Goal: Task Accomplishment & Management: Manage account settings

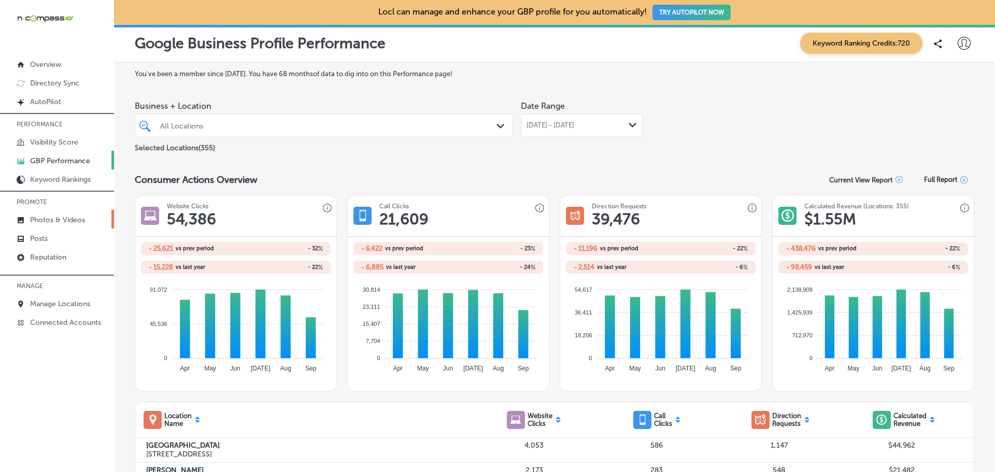
click at [57, 215] on link "Photos & Videos" at bounding box center [57, 219] width 114 height 19
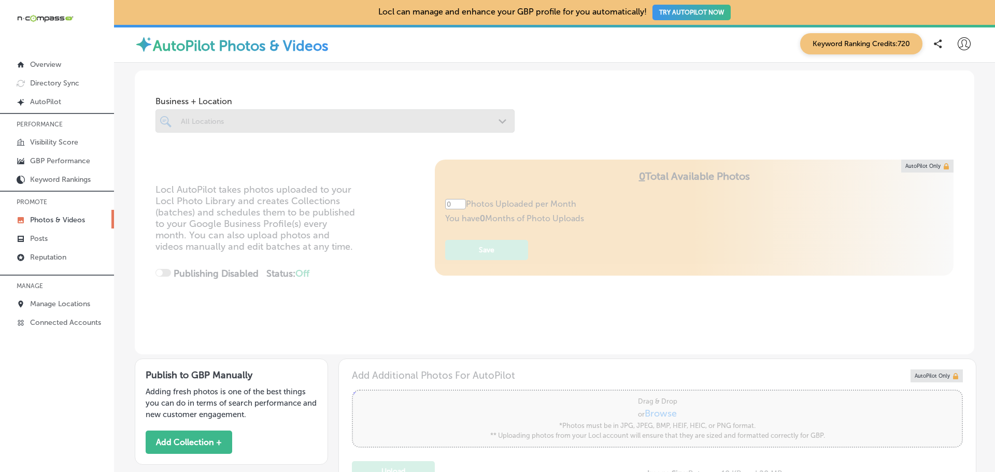
type input "5"
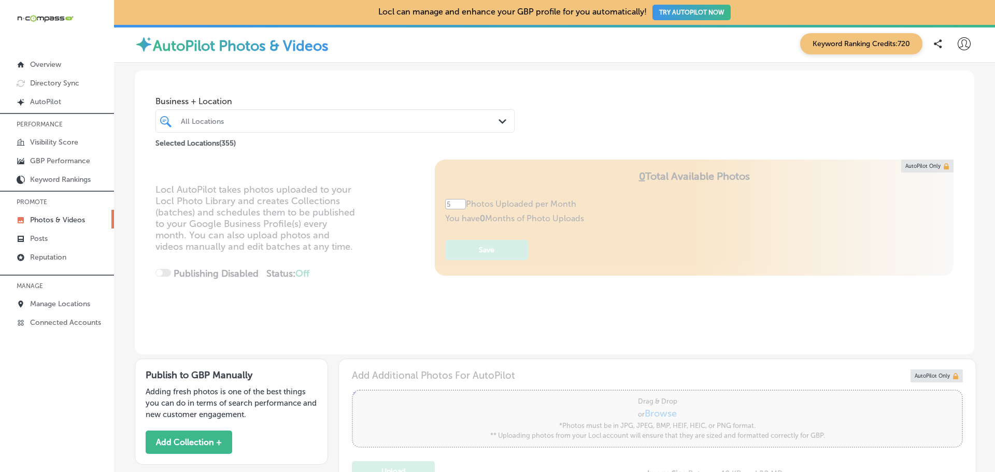
click at [209, 120] on div "All Locations" at bounding box center [340, 121] width 319 height 9
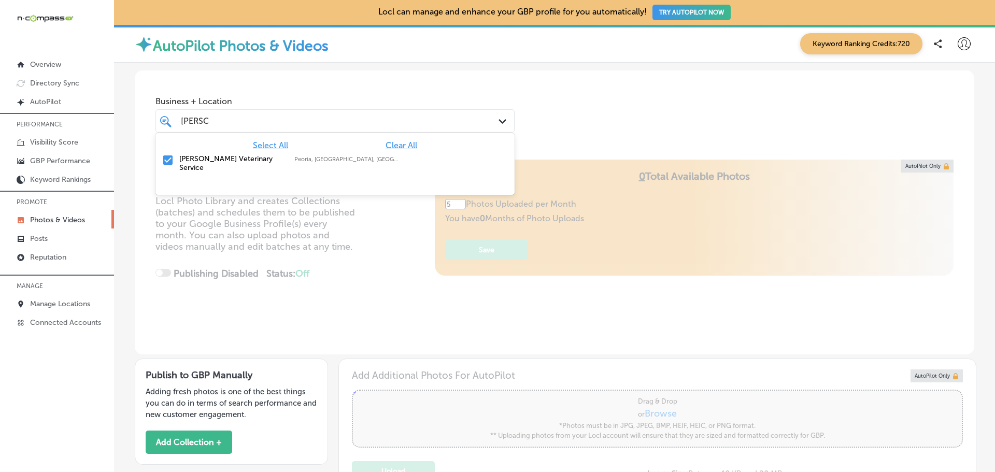
click at [232, 159] on label "[PERSON_NAME] Veterinary Service" at bounding box center [231, 164] width 105 height 18
click at [398, 143] on span "Clear All" at bounding box center [402, 146] width 32 height 10
click at [166, 165] on input "checkbox" at bounding box center [168, 160] width 12 height 12
type input "[PERSON_NAME]"
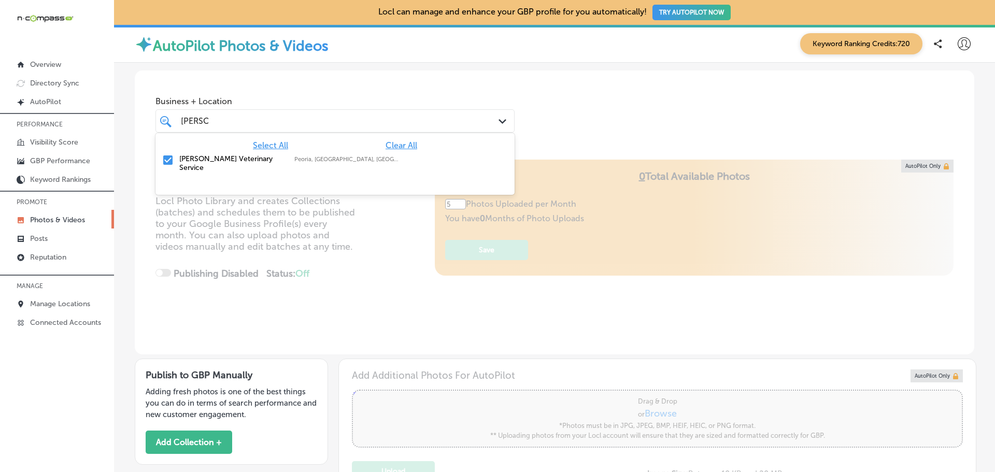
click at [219, 272] on div "Locl AutoPilot takes photos uploaded to your Locl Photo Library and creates Col…" at bounding box center [555, 257] width 840 height 195
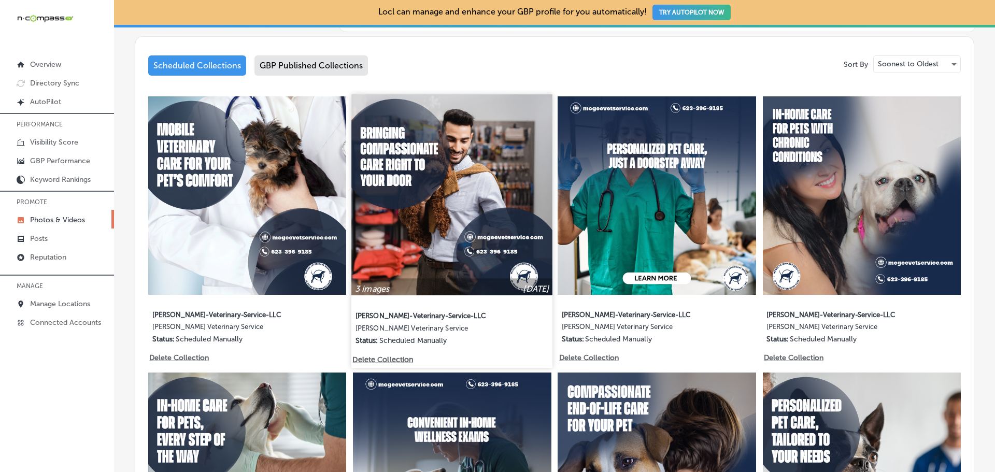
scroll to position [518, 0]
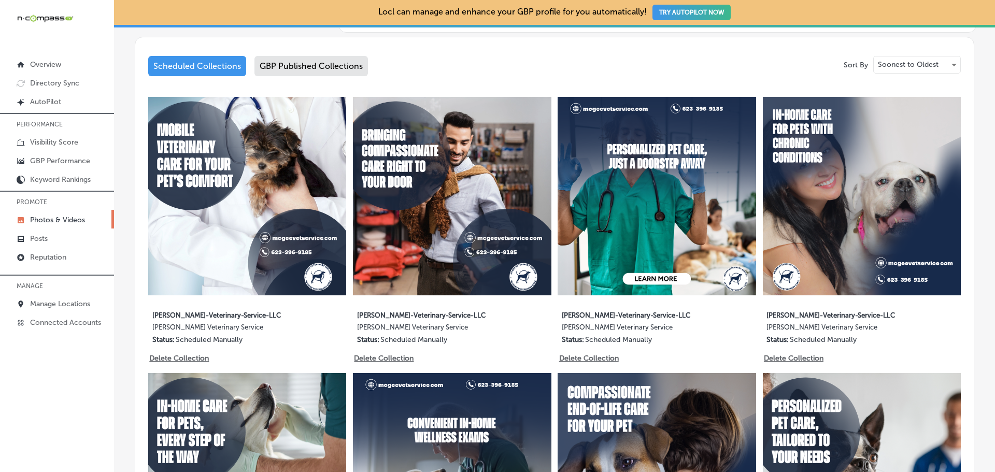
click at [306, 57] on div "GBP Published Collections" at bounding box center [312, 66] width 114 height 20
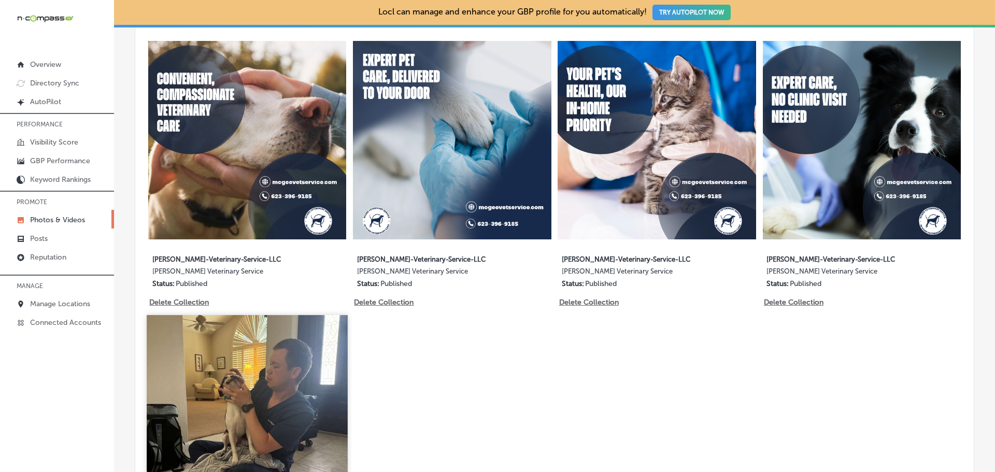
scroll to position [674, 0]
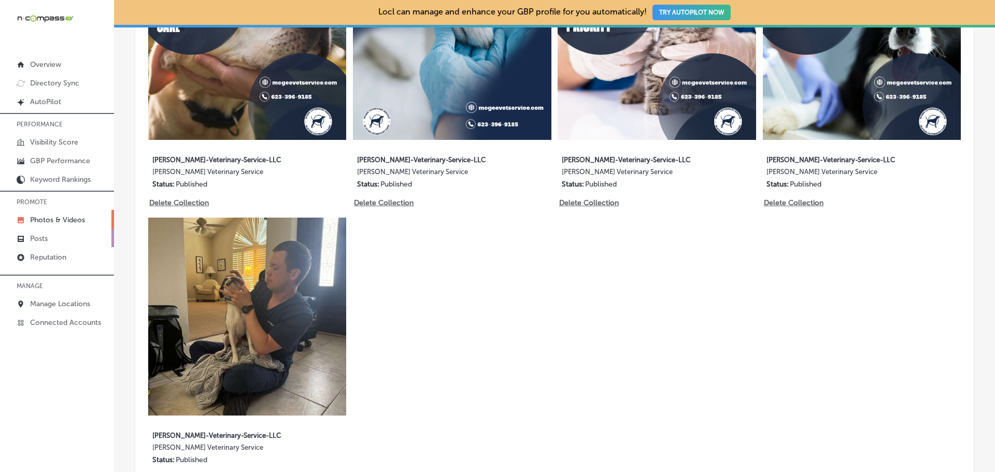
click at [39, 241] on p "Posts" at bounding box center [39, 238] width 18 height 9
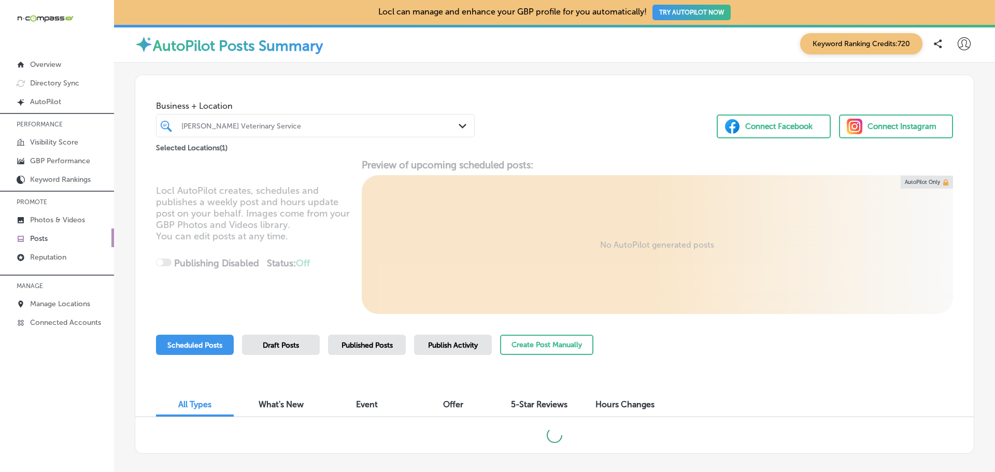
click at [277, 124] on div "[PERSON_NAME] Veterinary Service" at bounding box center [320, 125] width 278 height 9
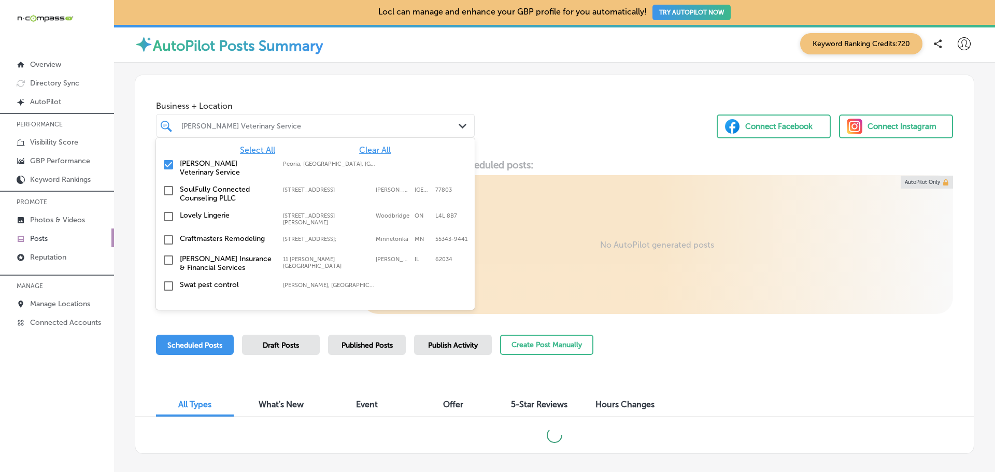
click at [283, 213] on label "[STREET_ADDRESS][PERSON_NAME]" at bounding box center [327, 219] width 88 height 13
click at [534, 115] on div "Business + Location [STREET_ADDRESS][PERSON_NAME]. 356 results available. Use U…" at bounding box center [554, 114] width 839 height 79
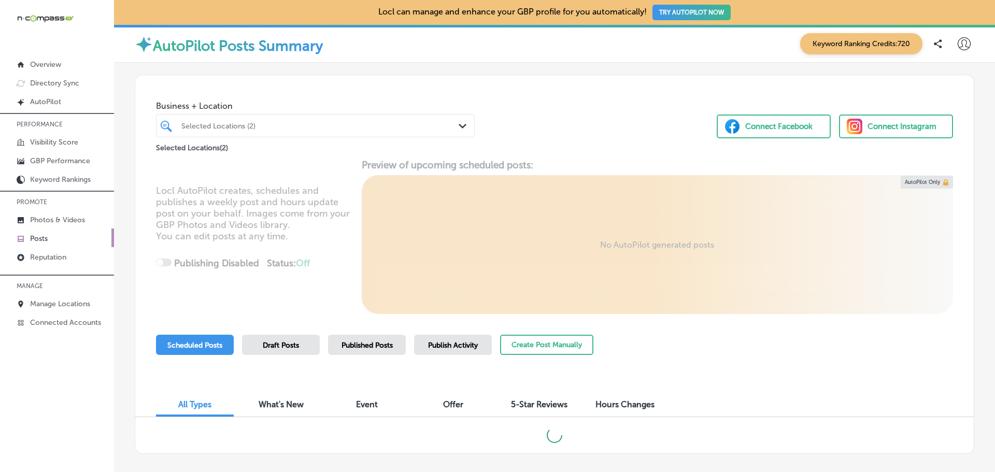
click at [358, 130] on div at bounding box center [301, 126] width 243 height 14
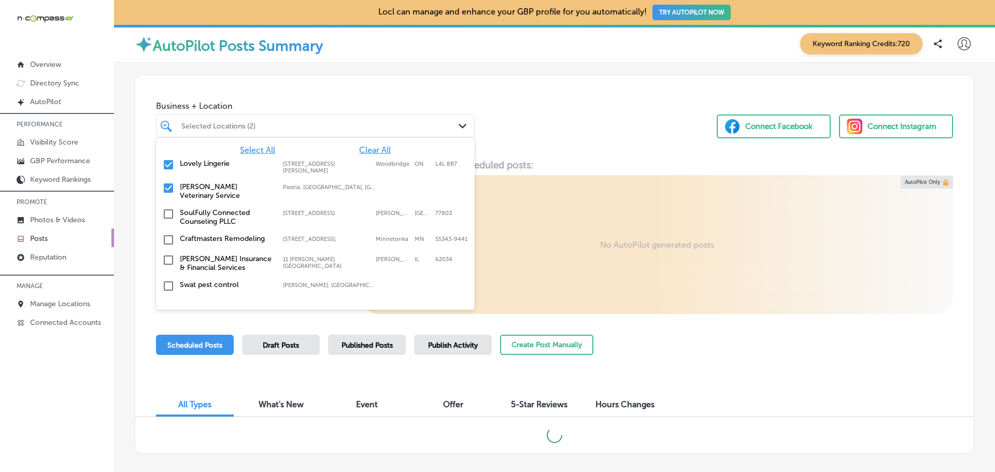
click at [170, 164] on input "checkbox" at bounding box center [168, 165] width 12 height 12
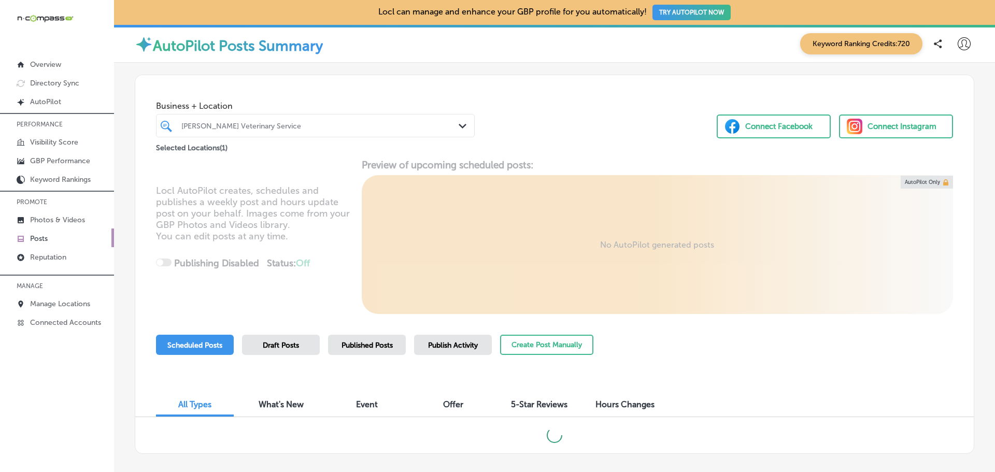
click at [558, 91] on div "Business + Location [PERSON_NAME] Veterinary Service Path Created with Sketch. …" at bounding box center [554, 114] width 839 height 79
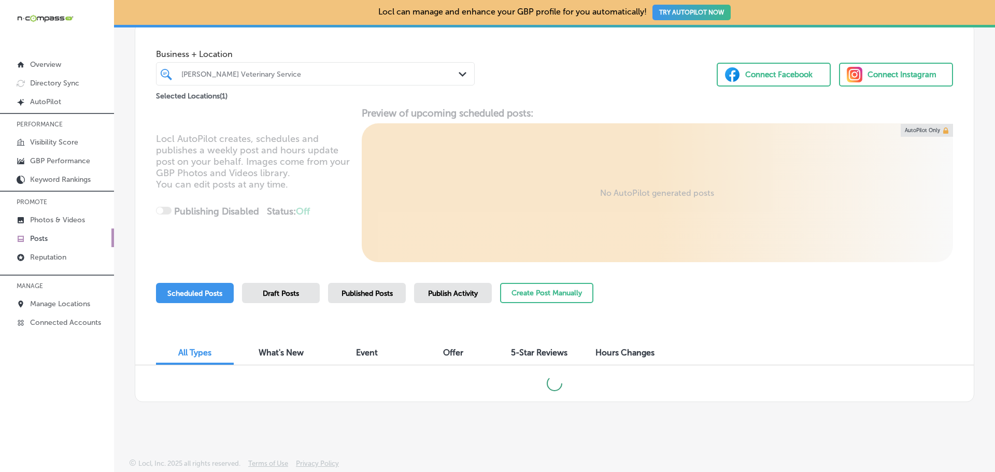
scroll to position [52, 0]
click at [371, 289] on span "Published Posts" at bounding box center [367, 293] width 51 height 9
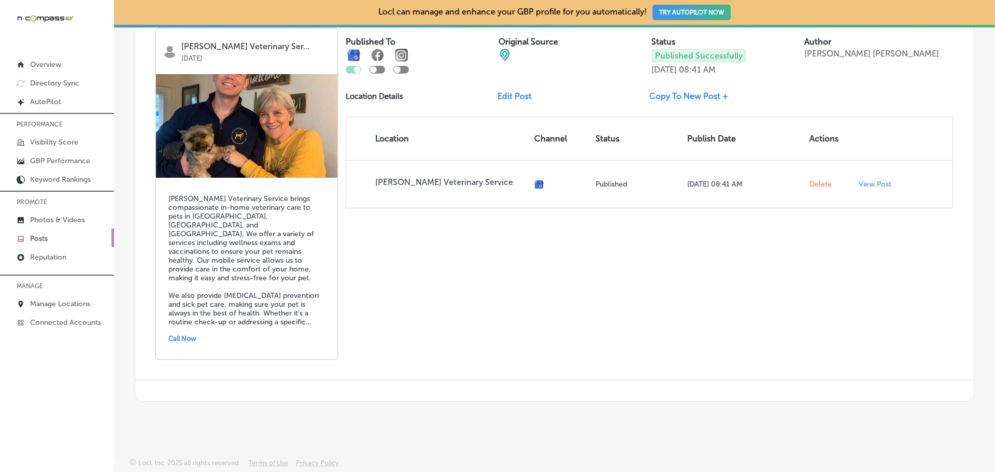
scroll to position [1797, 0]
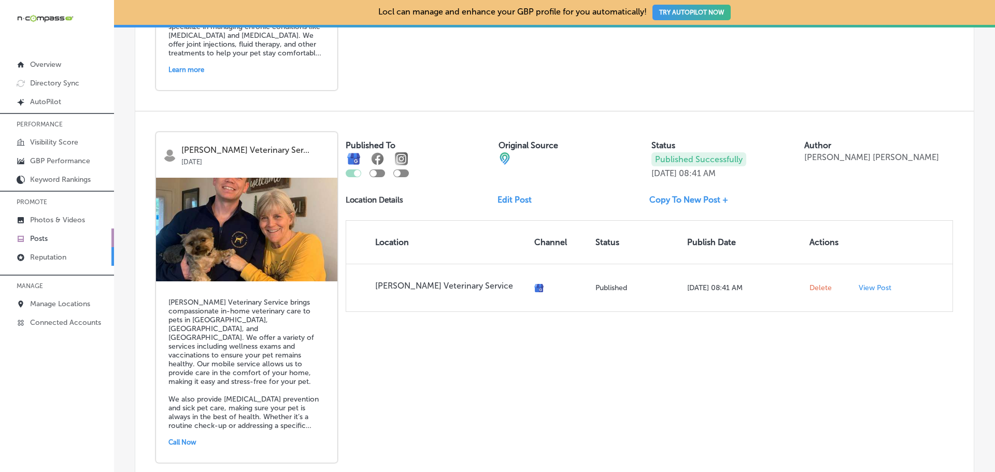
click at [76, 258] on link "Reputation" at bounding box center [57, 256] width 114 height 19
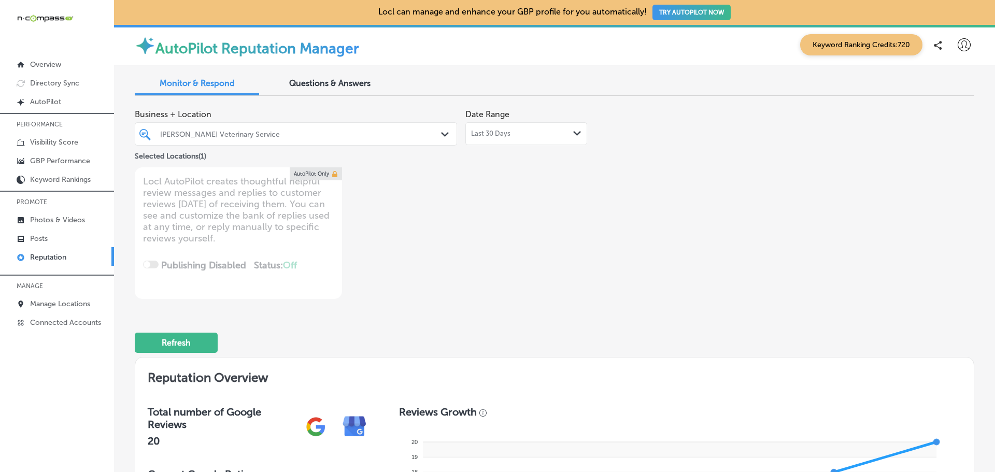
click at [521, 133] on div "Last 30 Days Path Created with Sketch." at bounding box center [526, 134] width 110 height 8
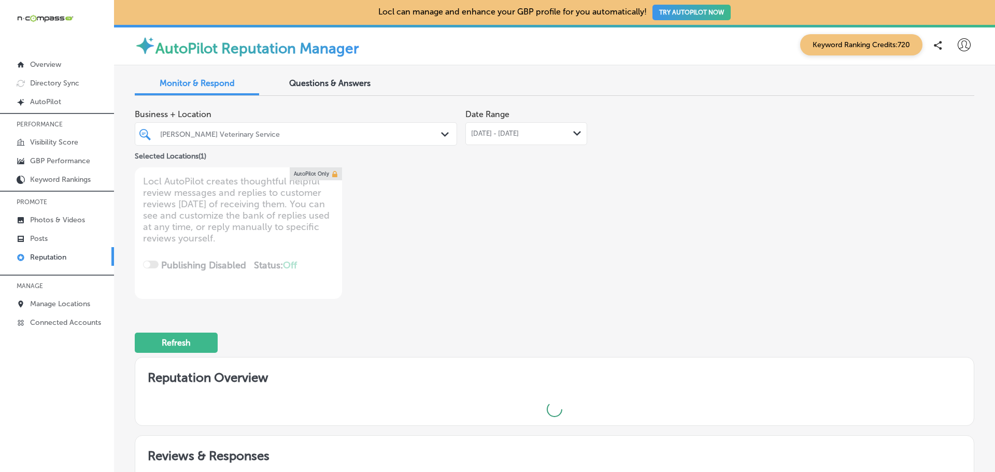
type textarea "x"
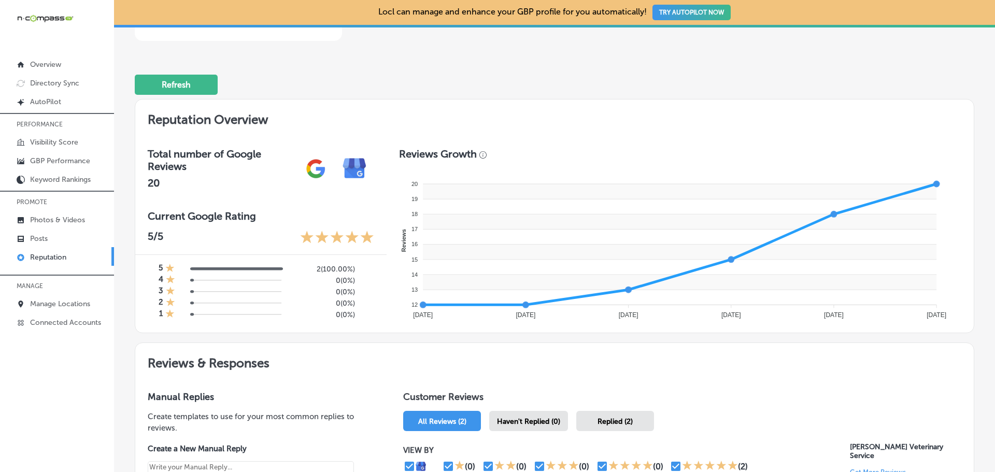
scroll to position [259, 0]
click at [59, 220] on p "Photos & Videos" at bounding box center [57, 220] width 55 height 9
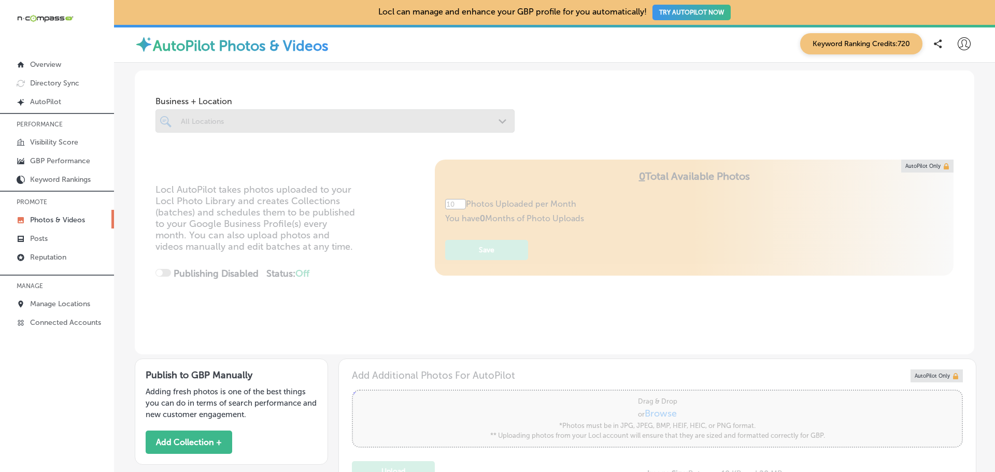
type input "0"
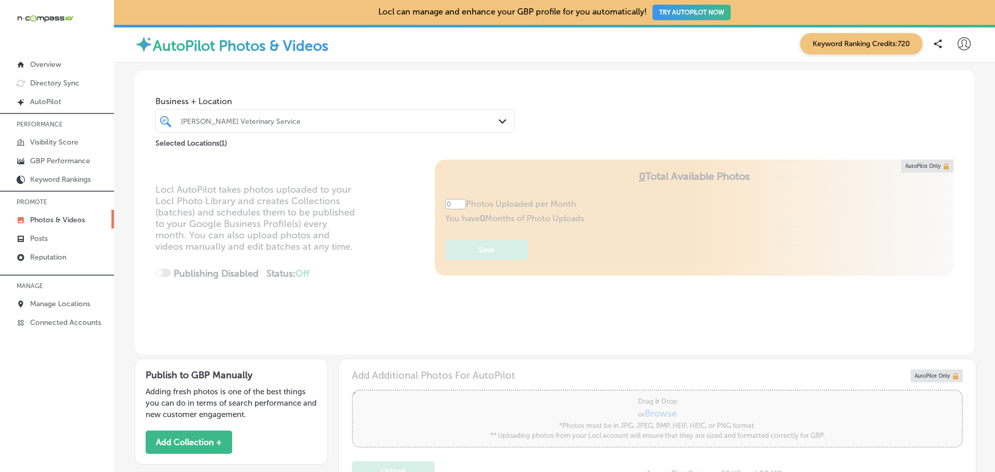
click at [235, 116] on div at bounding box center [319, 121] width 279 height 14
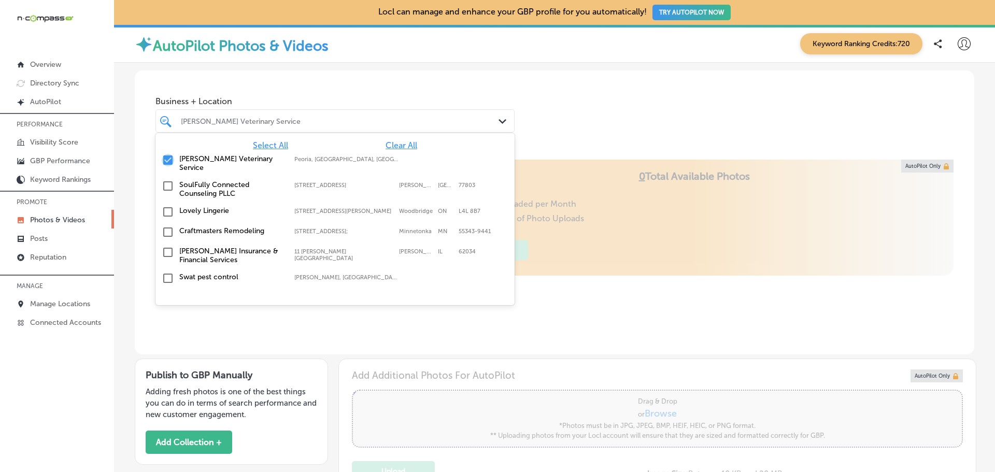
click at [167, 159] on input "checkbox" at bounding box center [168, 160] width 12 height 12
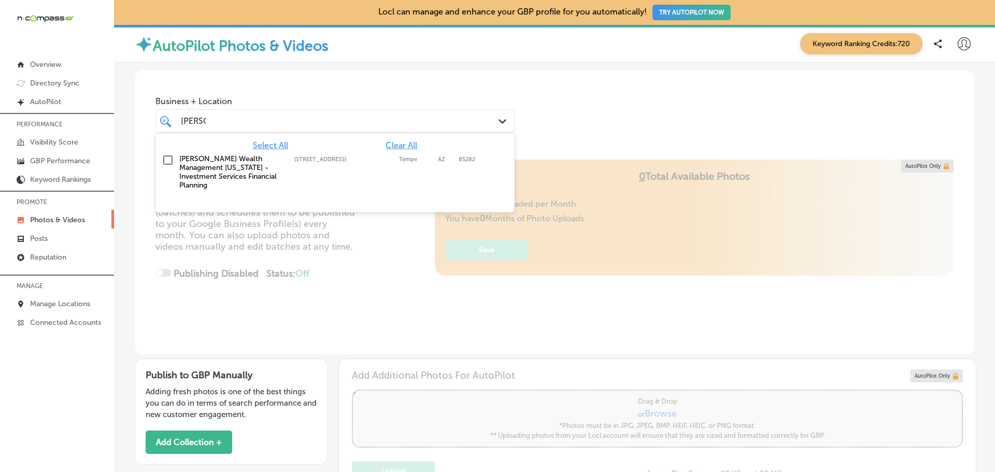
click at [167, 161] on input "checkbox" at bounding box center [168, 160] width 12 height 12
type input "[PERSON_NAME]"
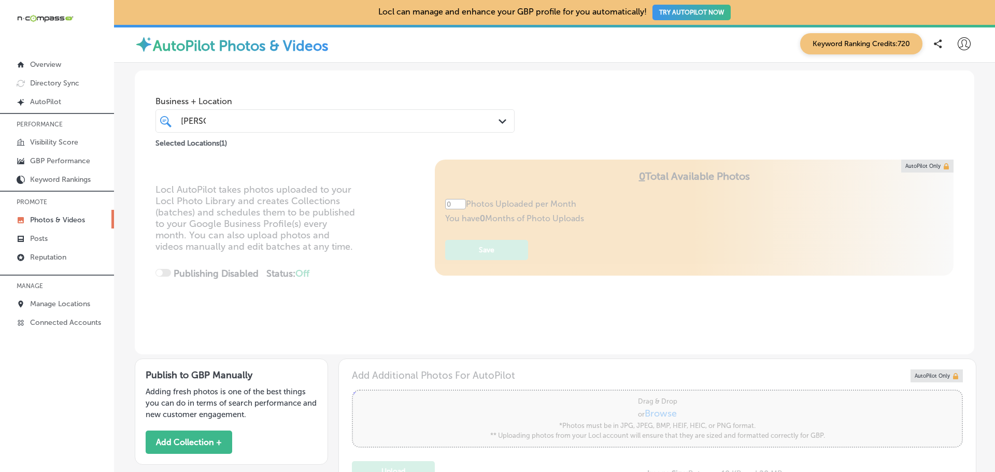
type input "5"
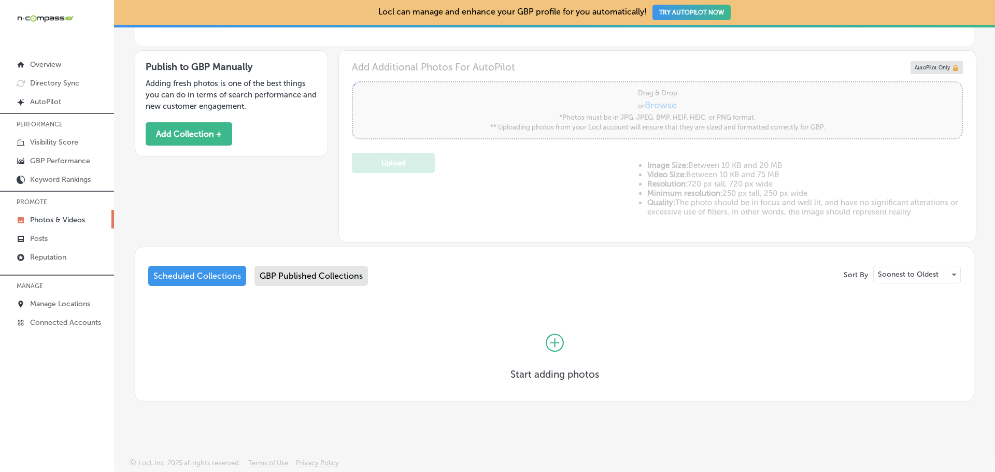
click at [312, 284] on div "GBP Published Collections" at bounding box center [312, 276] width 114 height 20
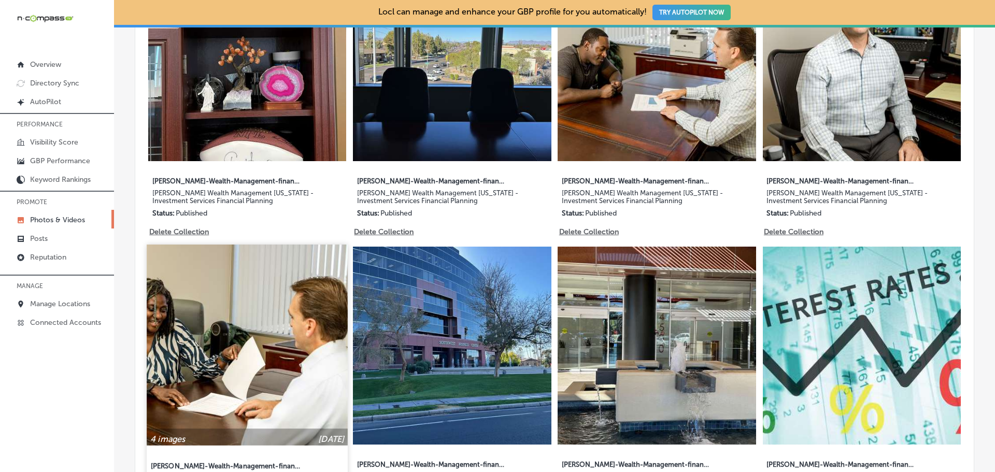
scroll to position [671, 0]
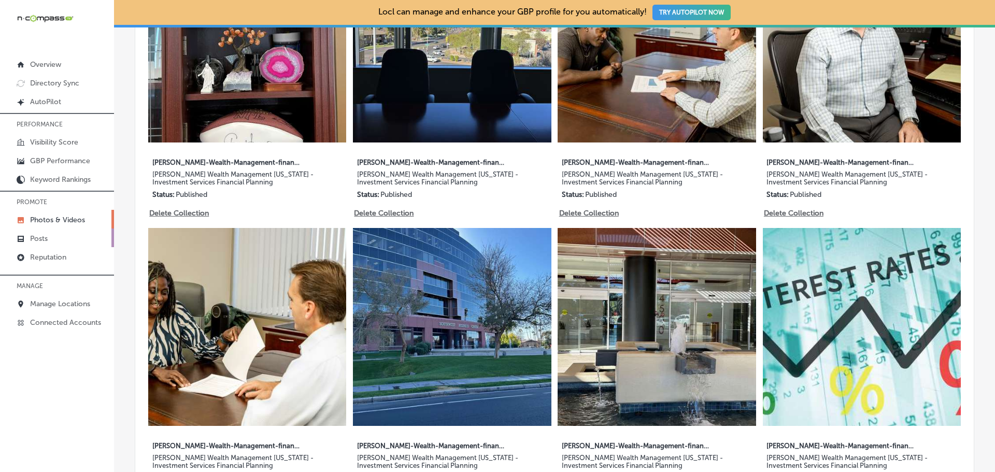
click at [42, 235] on p "Posts" at bounding box center [39, 238] width 18 height 9
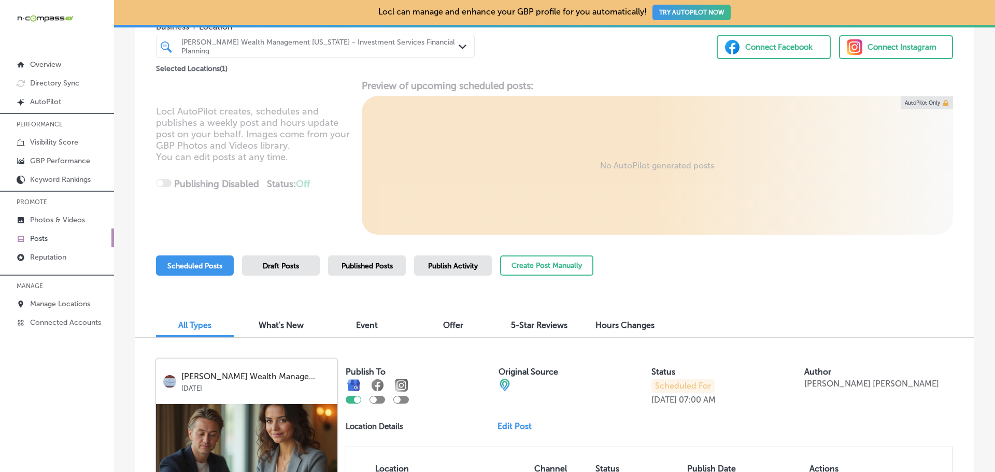
scroll to position [104, 0]
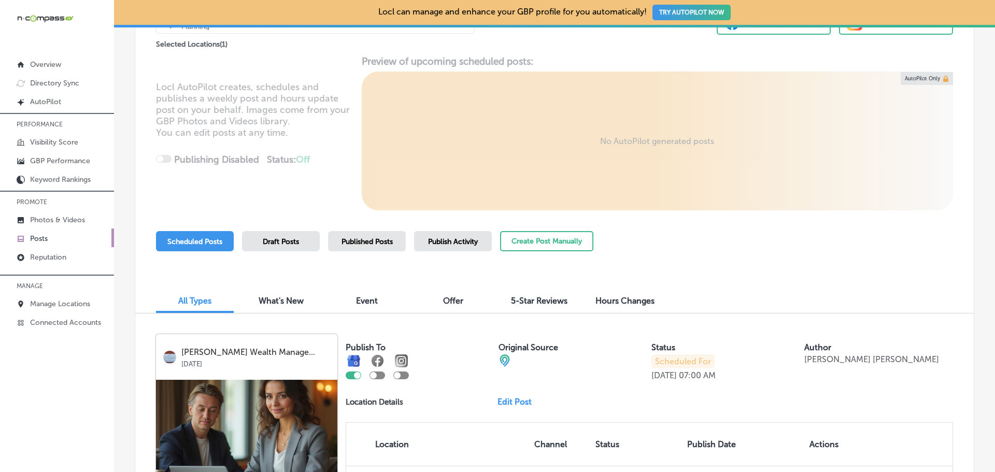
click at [355, 239] on span "Published Posts" at bounding box center [367, 241] width 51 height 9
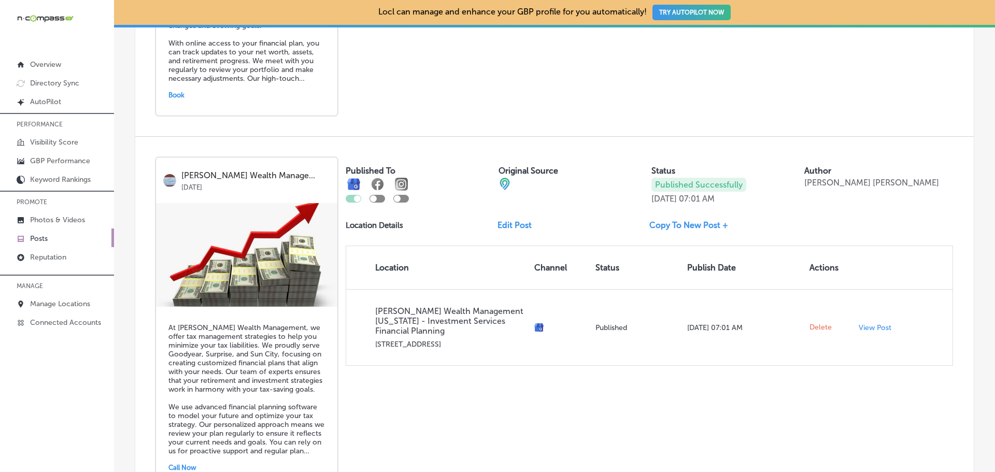
scroll to position [1867, 0]
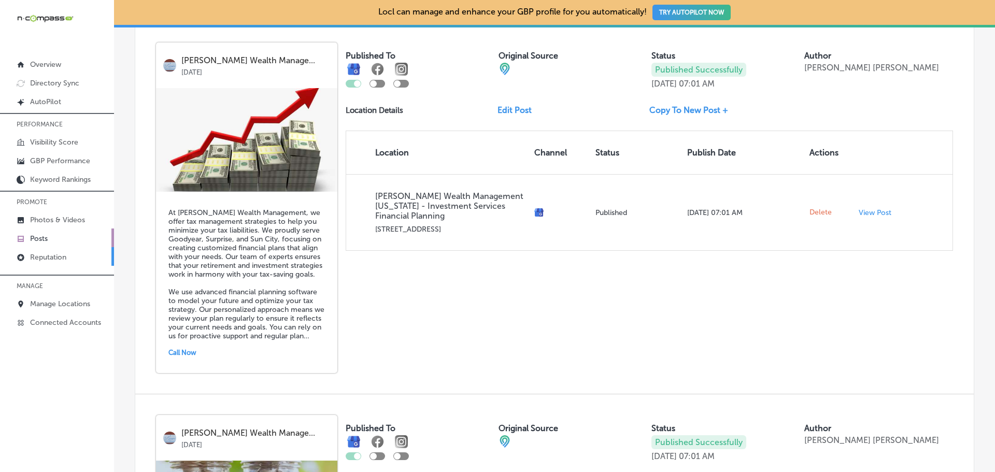
click at [48, 257] on p "Reputation" at bounding box center [48, 257] width 36 height 9
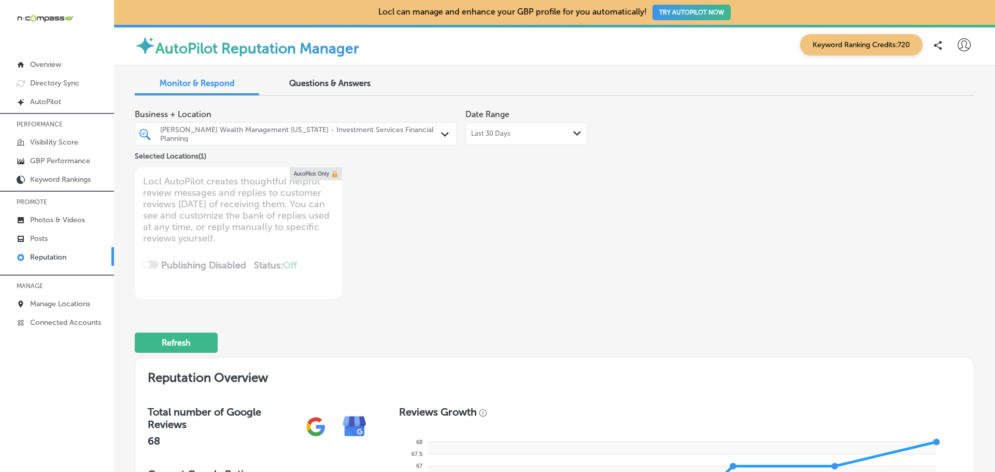
click at [503, 129] on div "Last 30 Days Path Created with Sketch." at bounding box center [527, 133] width 122 height 23
type textarea "x"
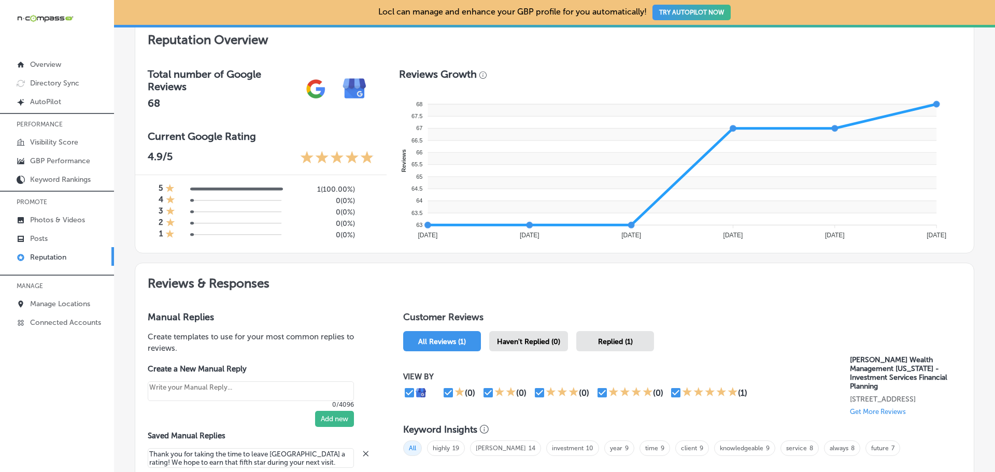
scroll to position [363, 0]
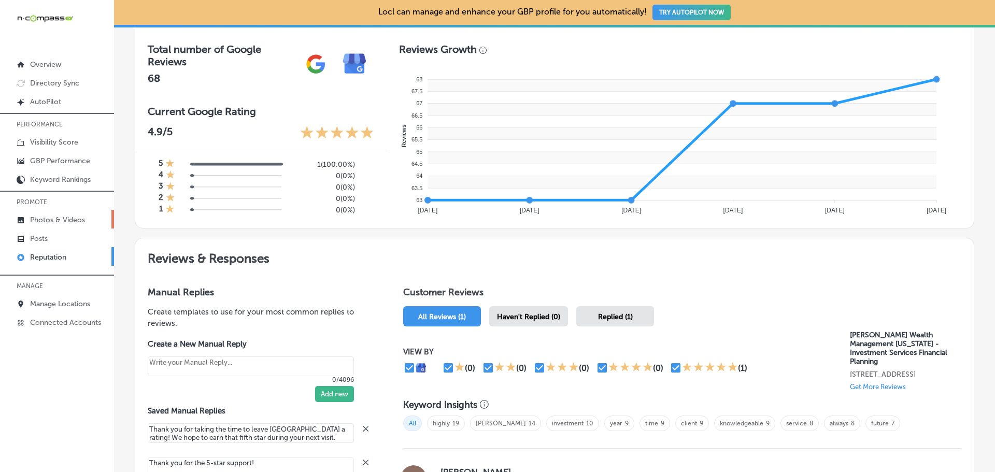
click at [52, 217] on p "Photos & Videos" at bounding box center [57, 220] width 55 height 9
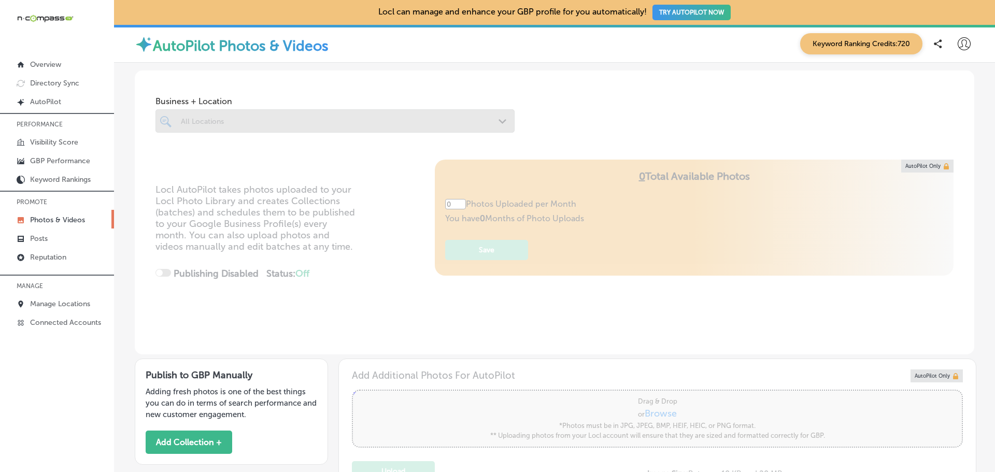
type input "5"
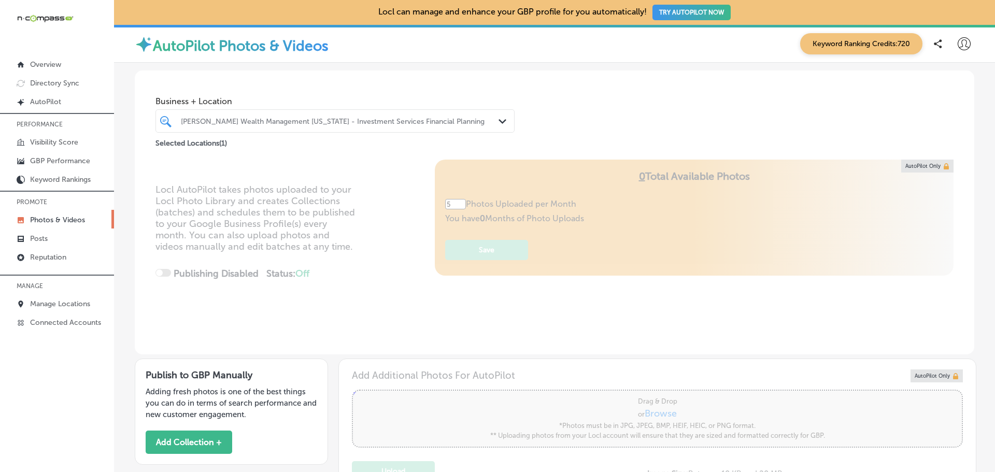
click at [368, 128] on div "[PERSON_NAME] Wealth Management [US_STATE] - Investment Services Financial Plan…" at bounding box center [335, 121] width 319 height 16
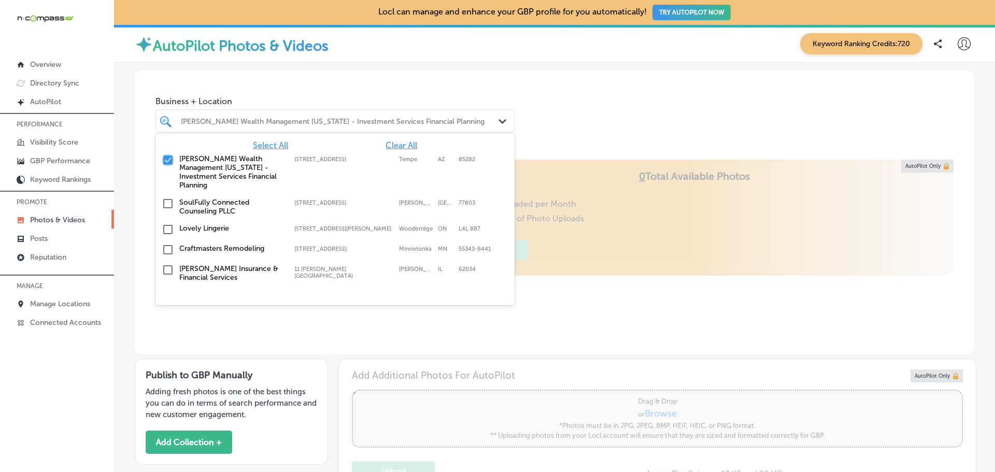
click at [166, 162] on input "checkbox" at bounding box center [168, 160] width 12 height 12
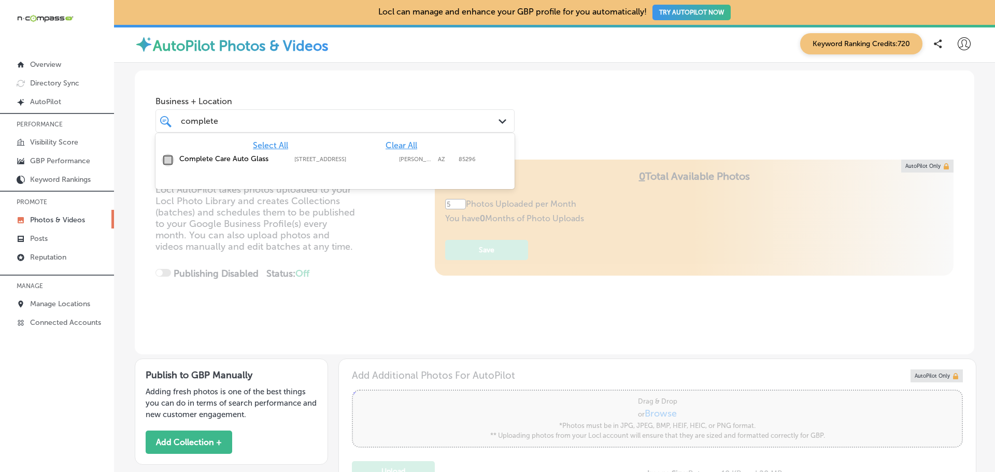
click at [172, 162] on input "checkbox" at bounding box center [168, 160] width 12 height 12
type input "complete"
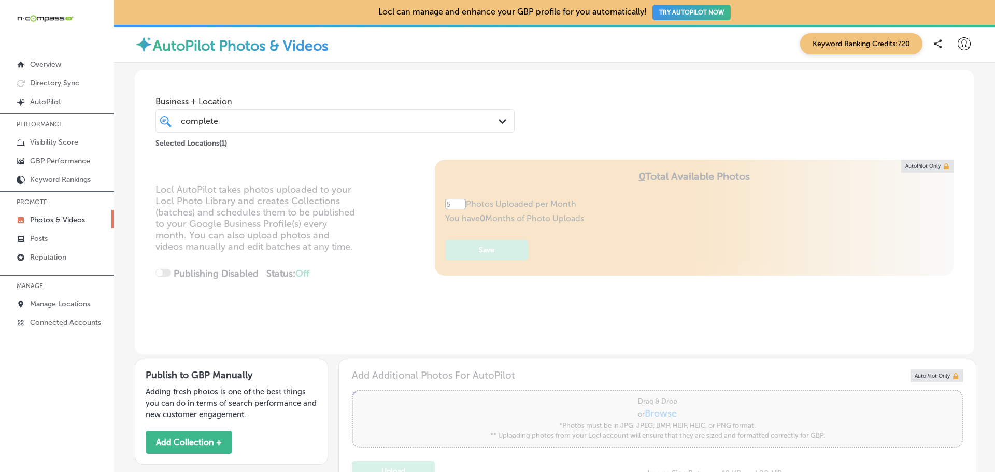
click at [310, 298] on div "Locl AutoPilot takes photos uploaded to your Locl Photo Library and creates Col…" at bounding box center [555, 257] width 840 height 195
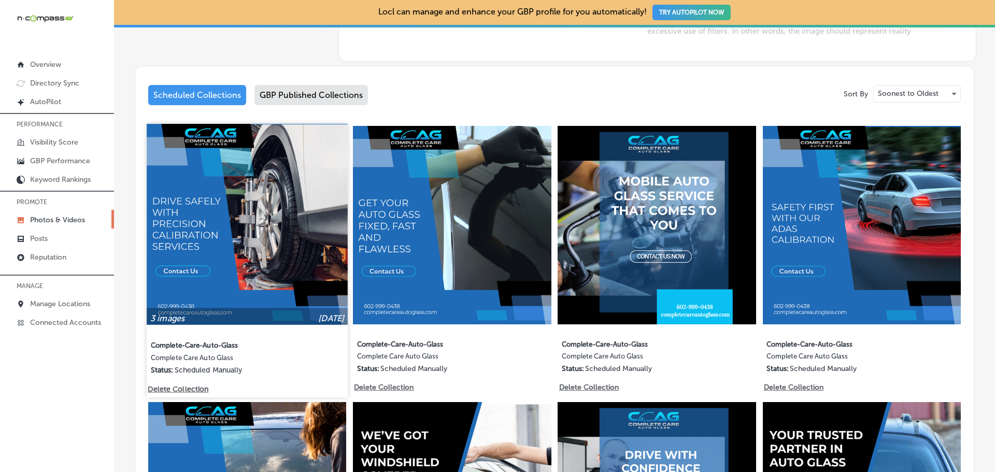
scroll to position [518, 0]
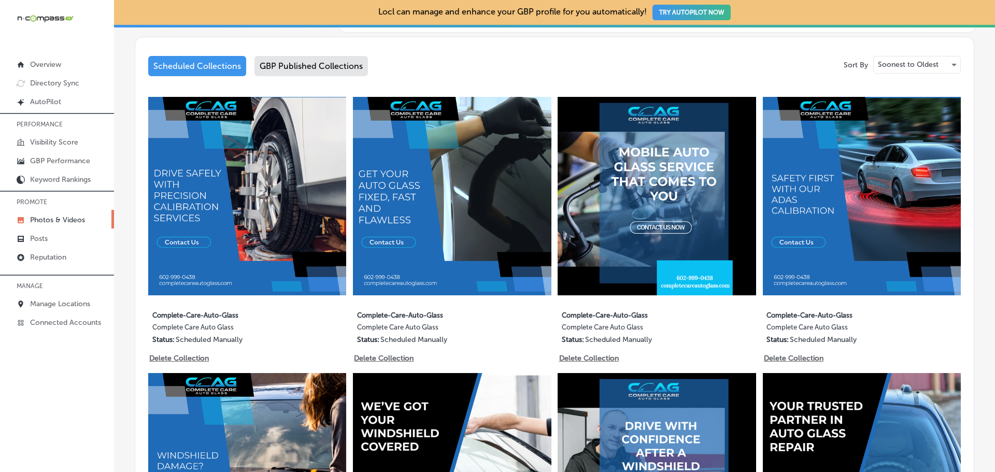
click at [276, 61] on div "GBP Published Collections" at bounding box center [312, 66] width 114 height 20
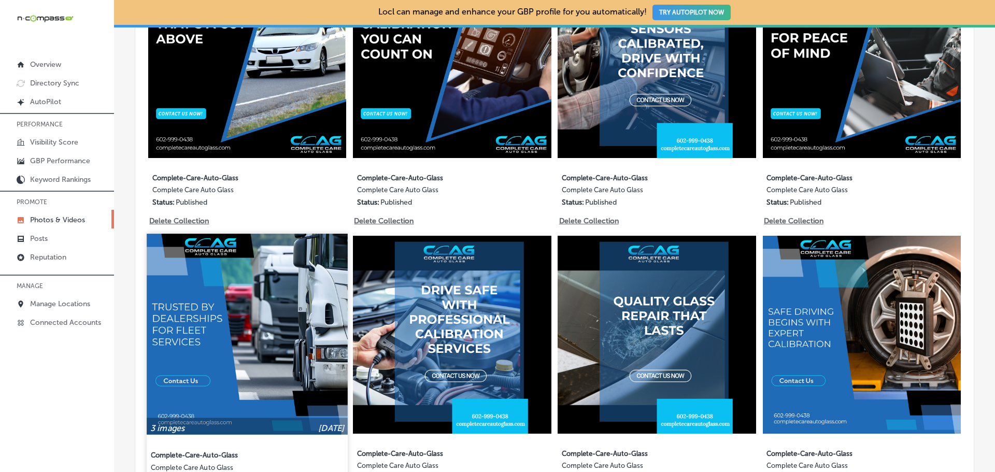
scroll to position [674, 0]
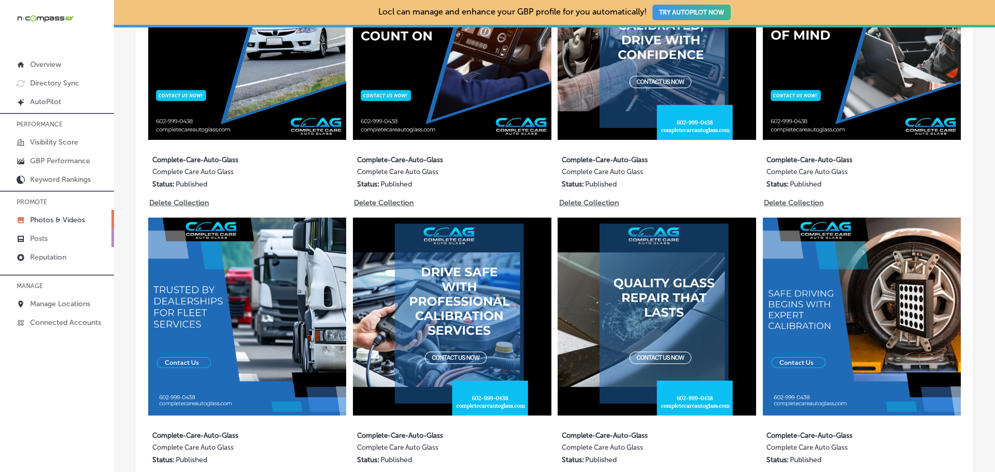
click at [73, 239] on link "Posts" at bounding box center [57, 238] width 114 height 19
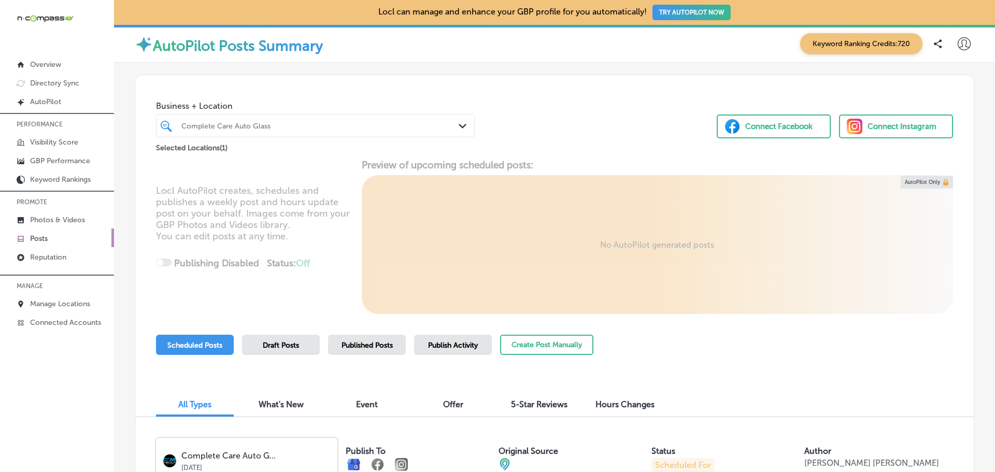
click at [362, 344] on span "Published Posts" at bounding box center [367, 345] width 51 height 9
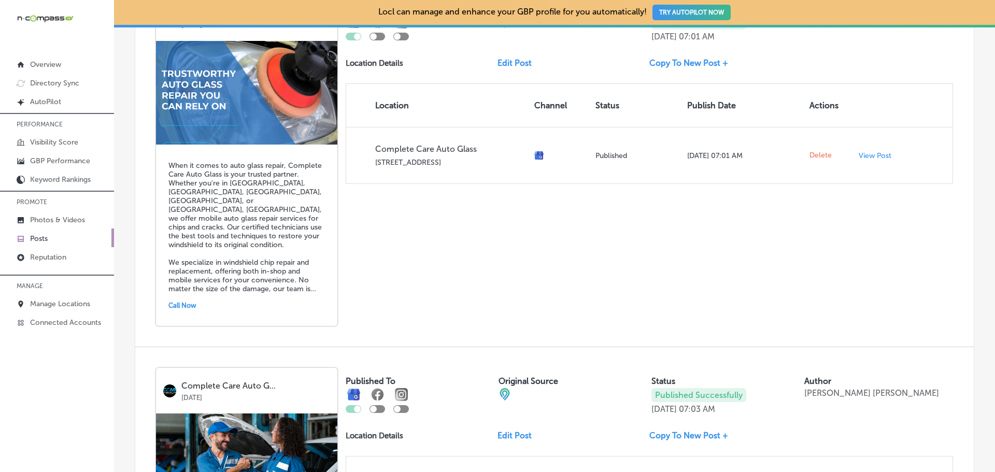
scroll to position [2022, 0]
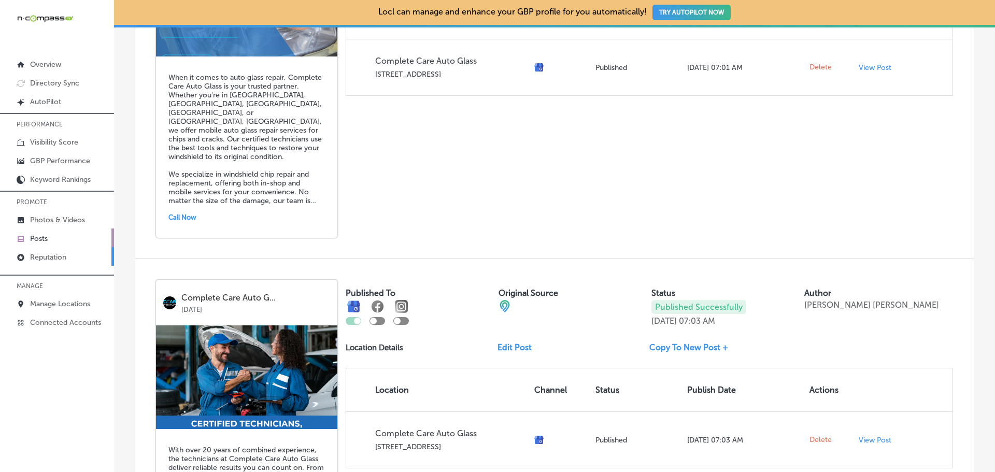
click at [53, 261] on p "Reputation" at bounding box center [48, 257] width 36 height 9
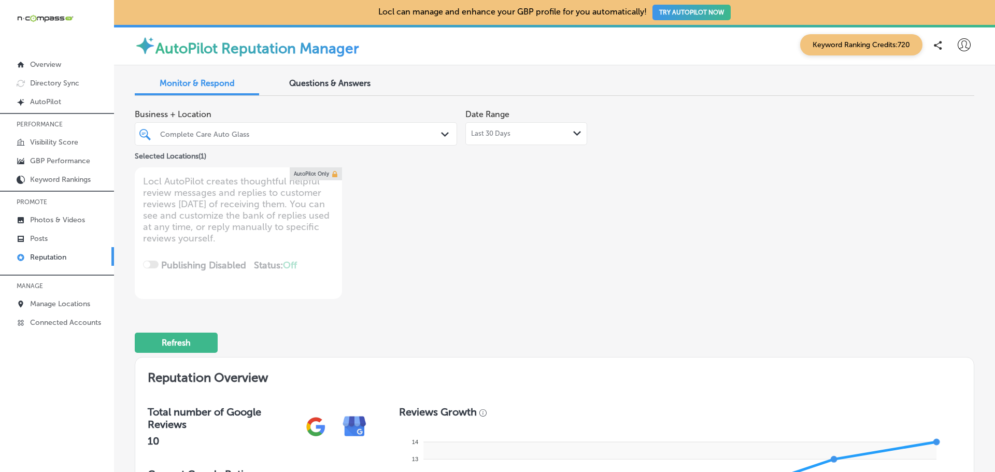
click at [506, 135] on span "Last 30 Days" at bounding box center [490, 134] width 39 height 8
type textarea "x"
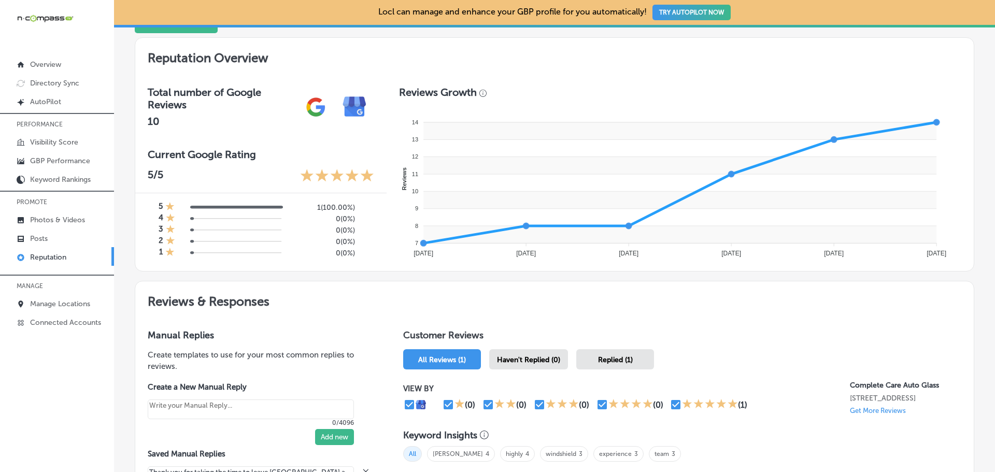
scroll to position [415, 0]
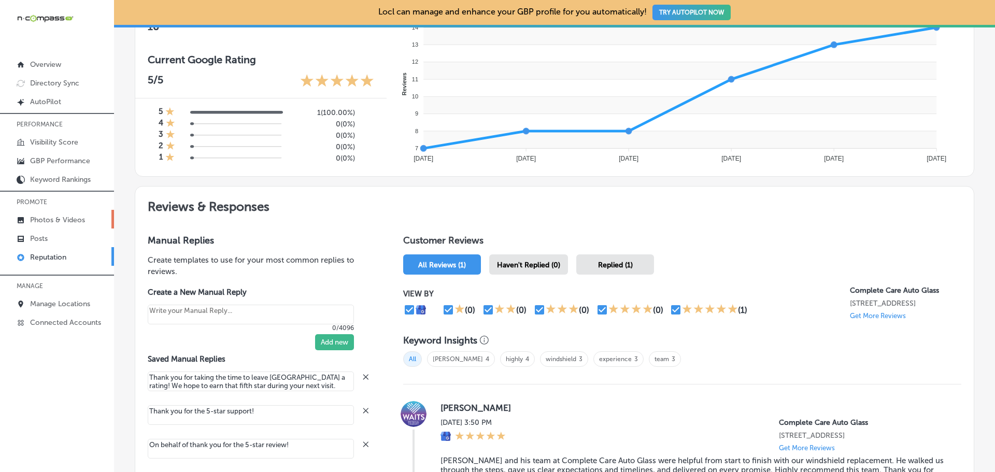
click at [46, 216] on p "Photos & Videos" at bounding box center [57, 220] width 55 height 9
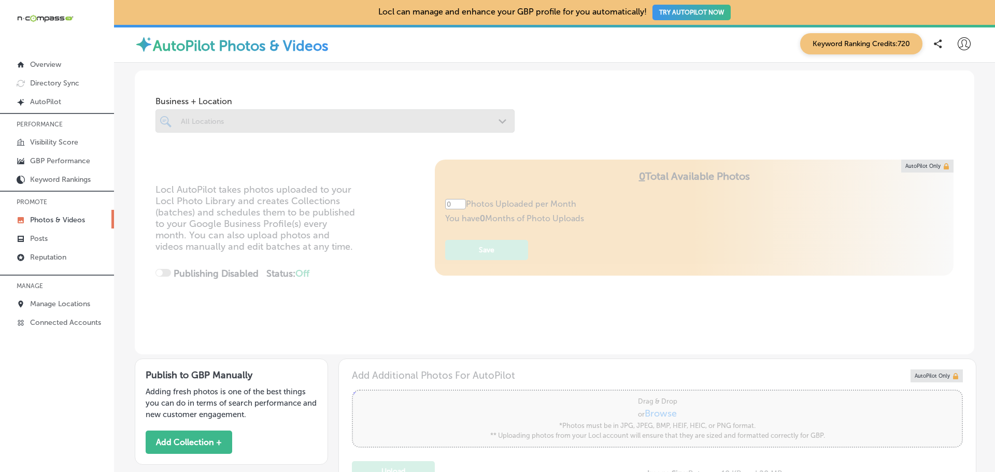
type input "5"
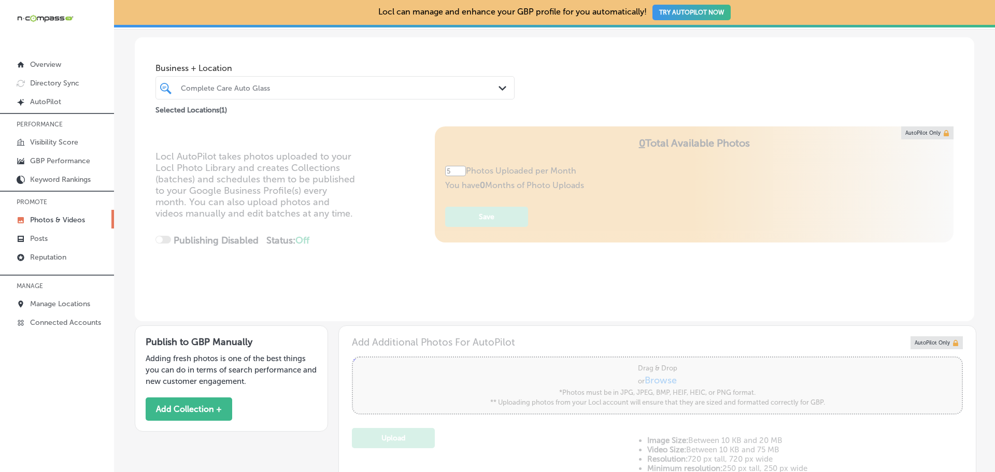
scroll to position [52, 0]
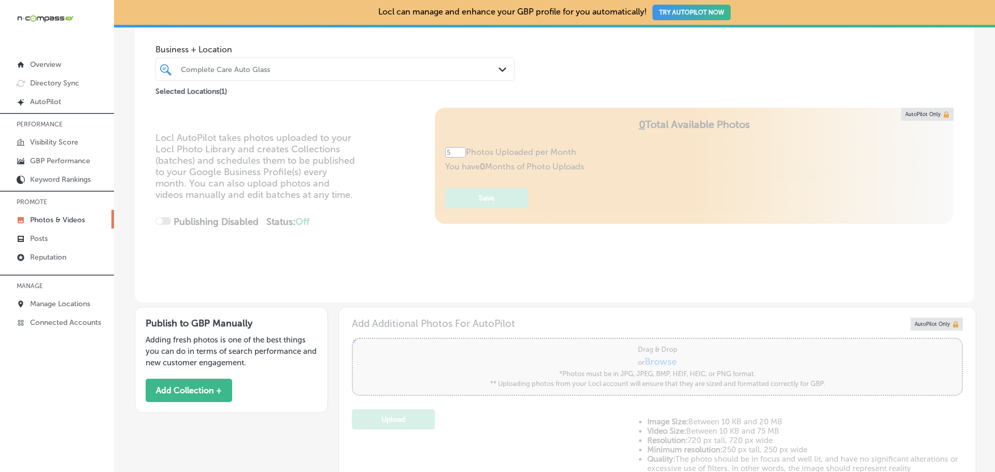
click at [70, 219] on p "Photos & Videos" at bounding box center [57, 220] width 55 height 9
click at [245, 64] on div at bounding box center [319, 69] width 279 height 14
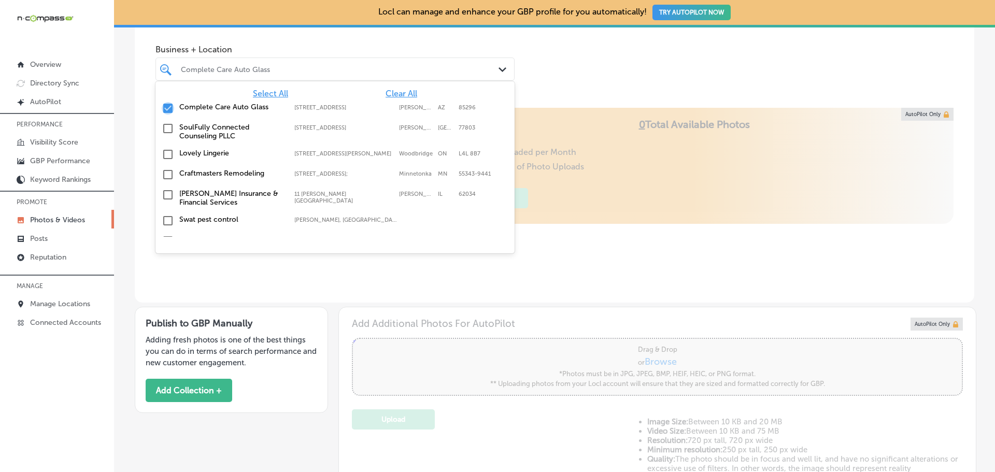
click at [166, 107] on input "checkbox" at bounding box center [168, 108] width 12 height 12
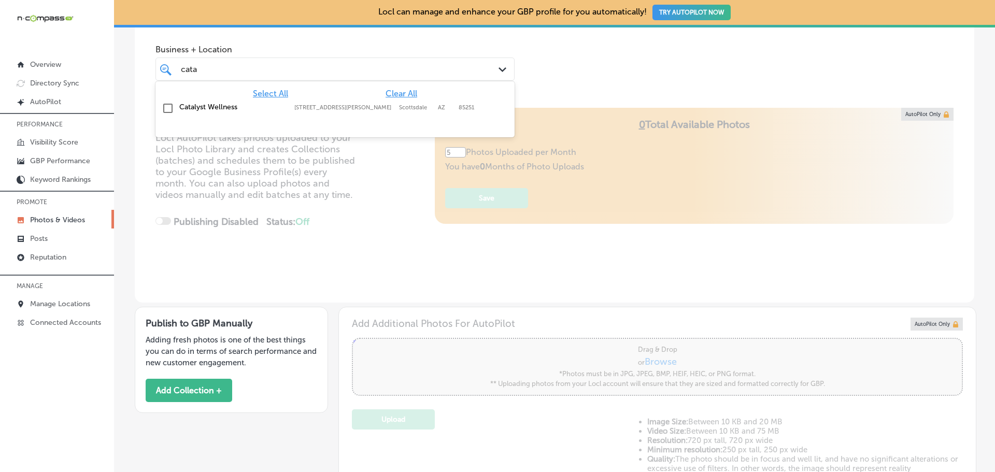
click at [173, 109] on input "checkbox" at bounding box center [168, 108] width 12 height 12
type input "cata"
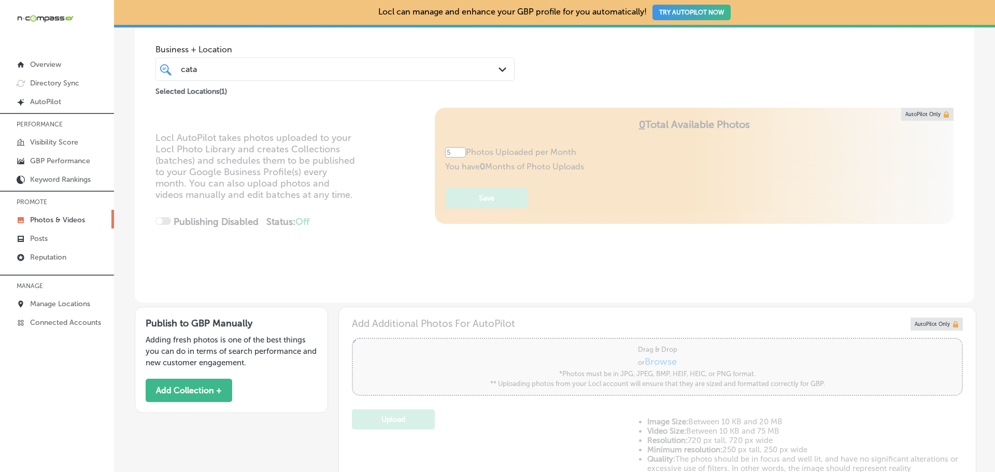
click at [384, 198] on div "Locl AutoPilot takes photos uploaded to your Locl Photo Library and creates Col…" at bounding box center [555, 205] width 840 height 195
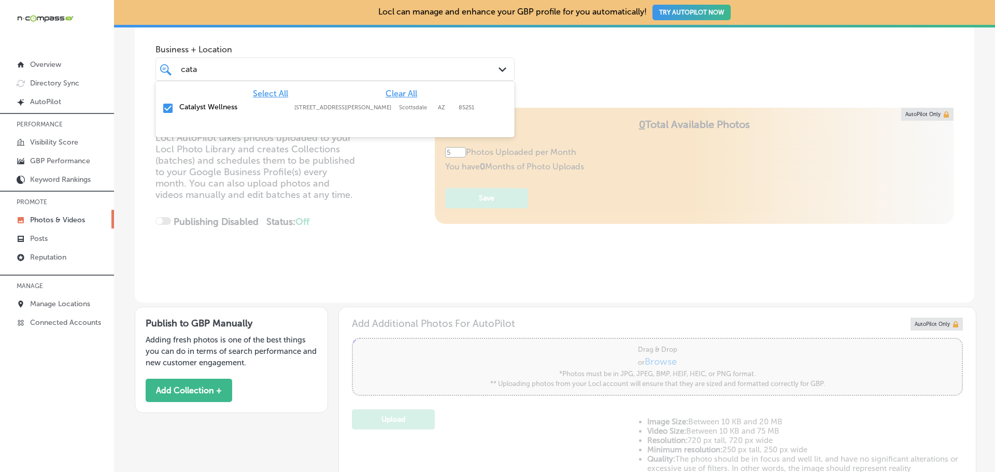
click at [205, 61] on div "cata cata Path Created with Sketch." at bounding box center [335, 69] width 359 height 23
click at [401, 251] on div "Locl AutoPilot takes photos uploaded to your Locl Photo Library and creates Col…" at bounding box center [555, 205] width 840 height 195
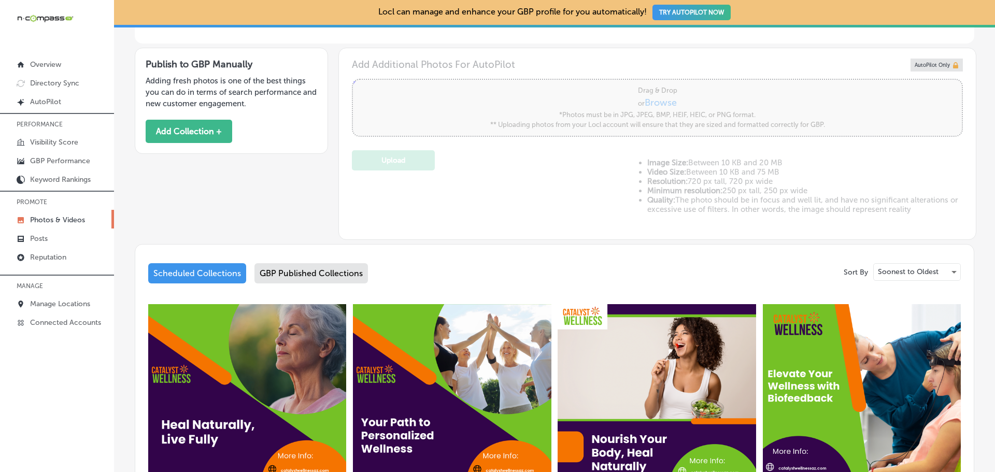
click at [339, 271] on div "GBP Published Collections" at bounding box center [312, 273] width 114 height 20
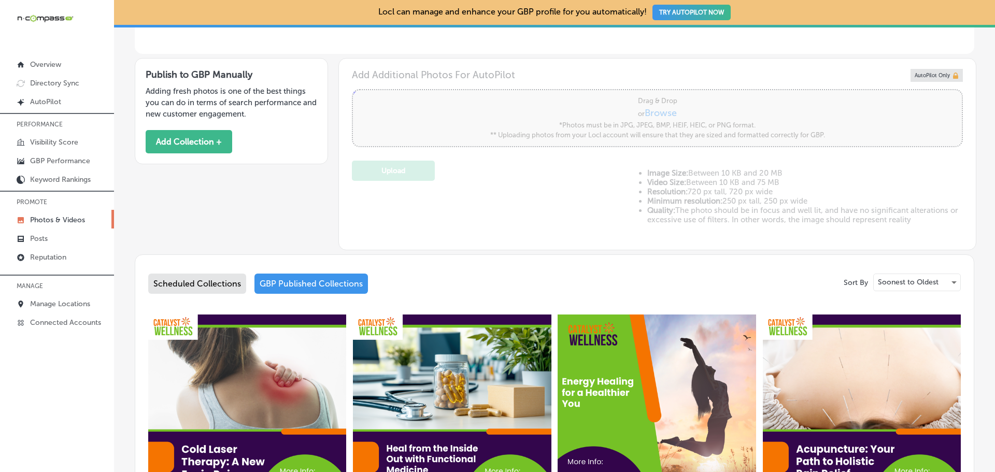
scroll to position [311, 0]
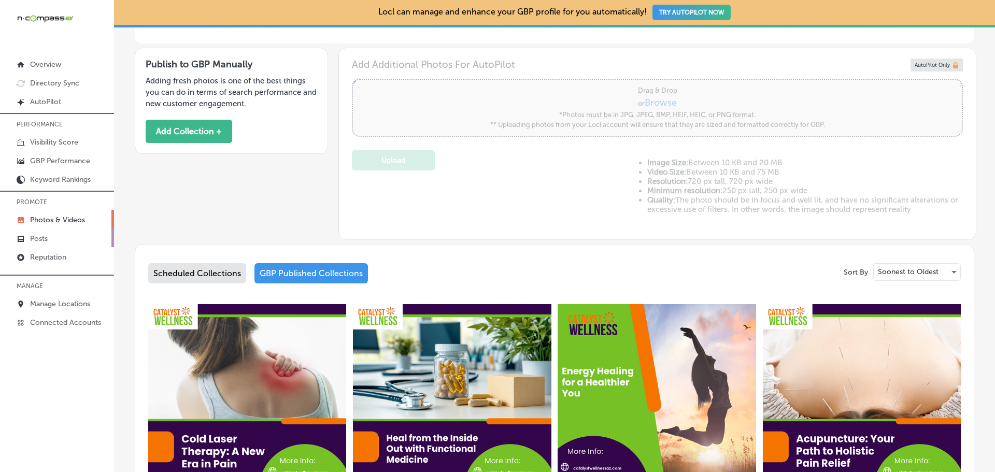
click at [41, 239] on p "Posts" at bounding box center [39, 238] width 18 height 9
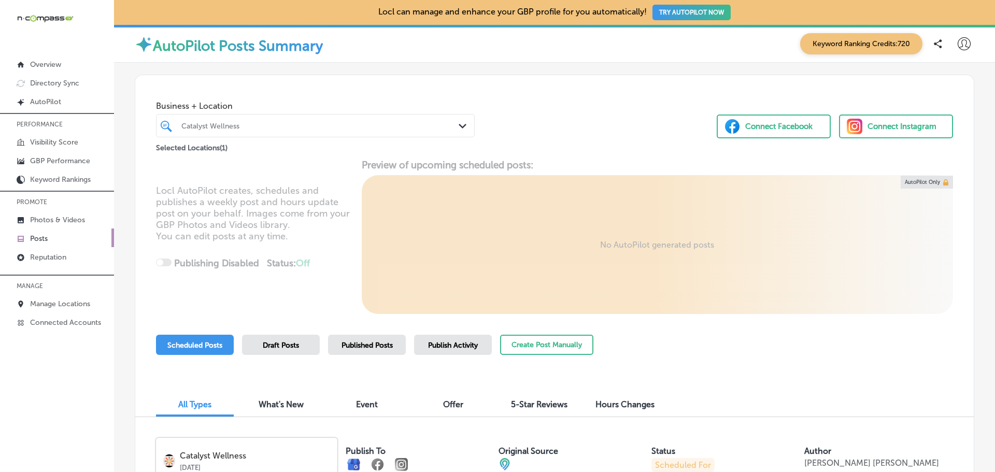
click at [356, 345] on span "Published Posts" at bounding box center [367, 345] width 51 height 9
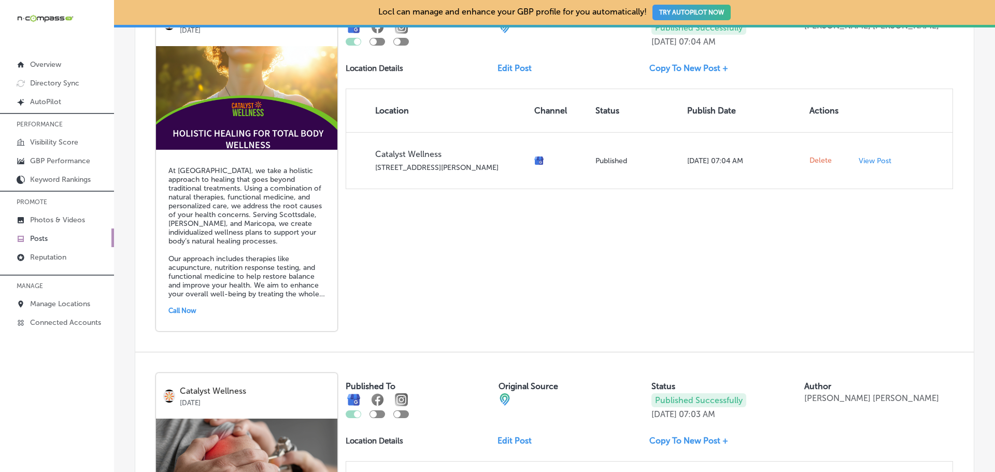
scroll to position [1763, 0]
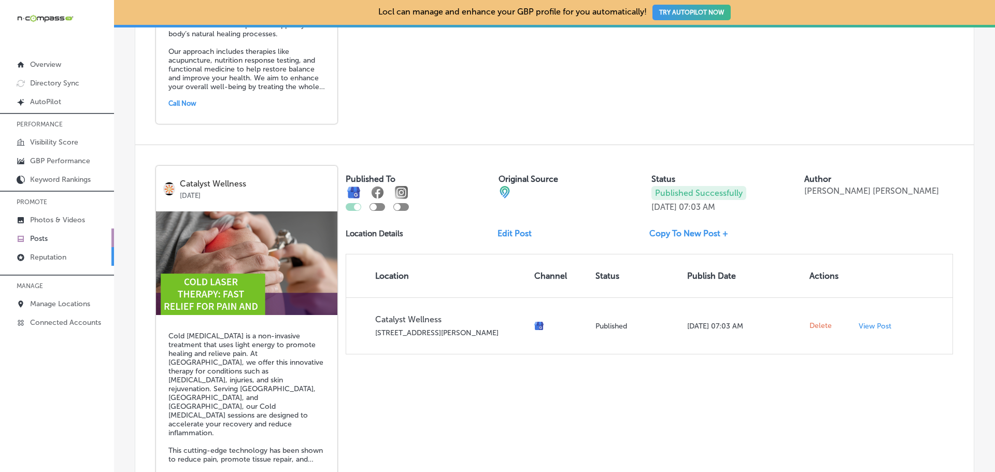
click at [55, 259] on p "Reputation" at bounding box center [48, 257] width 36 height 9
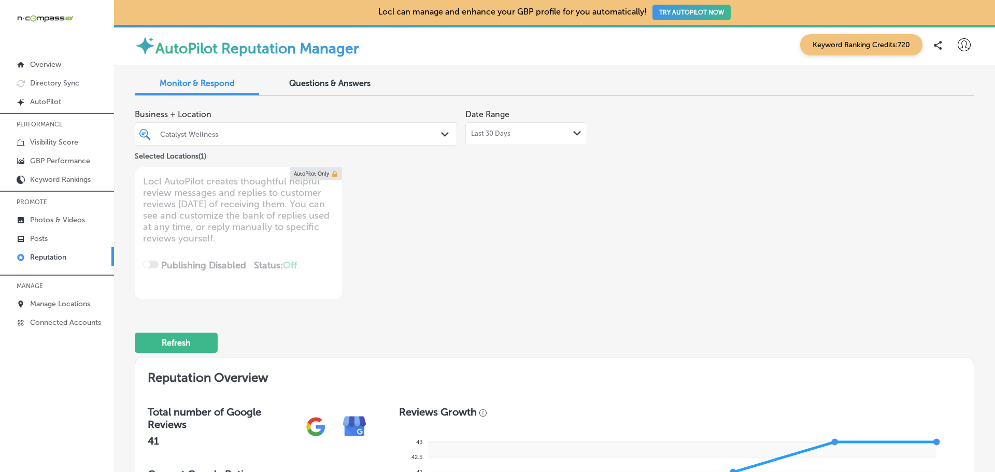
click at [527, 139] on div "Last 30 Days Path Created with Sketch." at bounding box center [527, 133] width 122 height 23
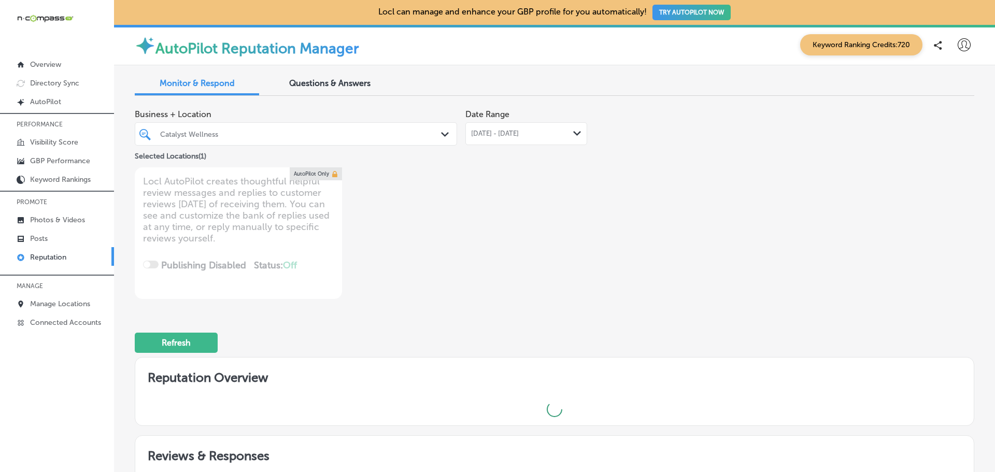
type textarea "x"
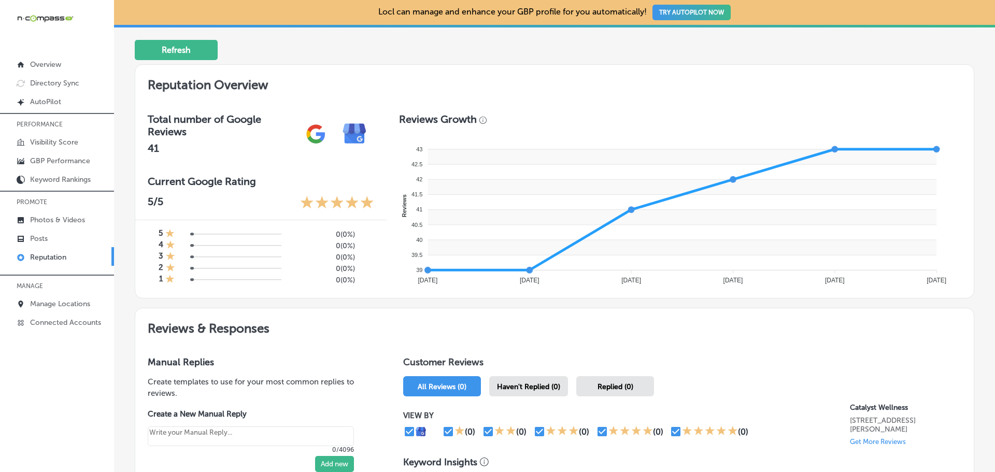
scroll to position [363, 0]
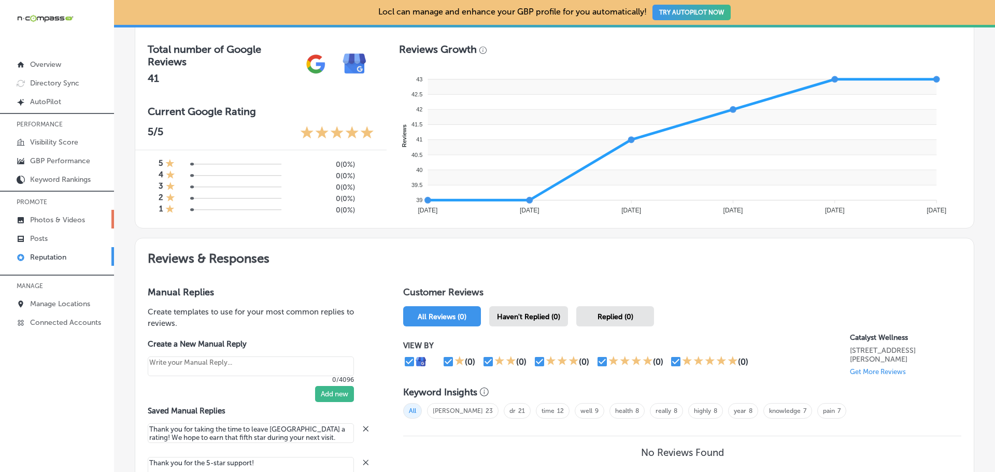
click at [54, 225] on p "Photos & Videos" at bounding box center [57, 220] width 55 height 9
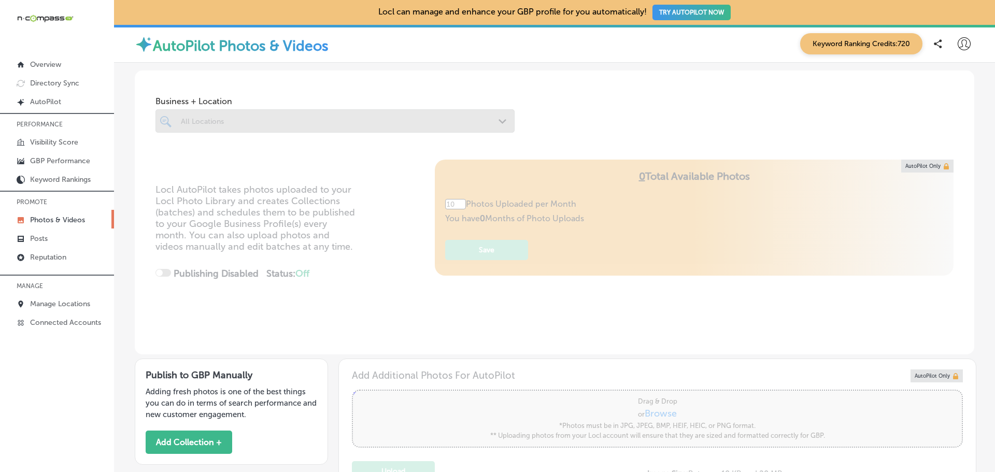
type input "0"
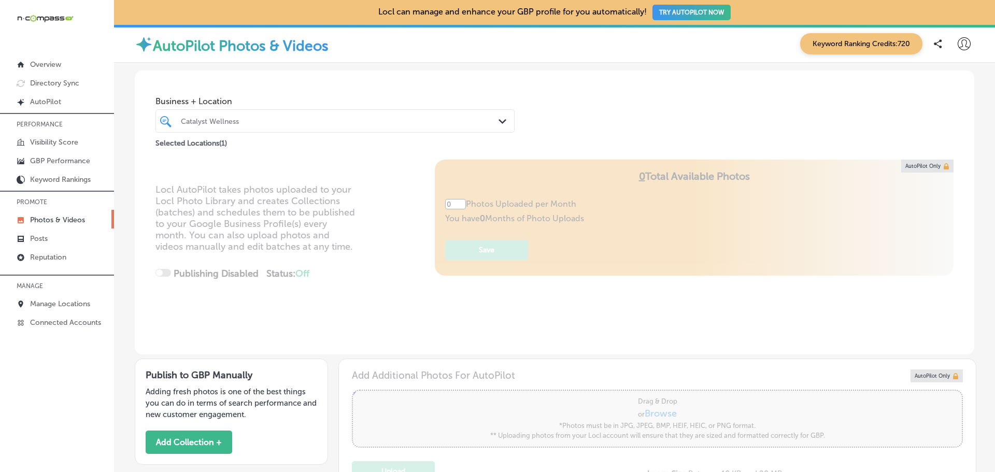
click at [242, 124] on div "Catalyst Wellness" at bounding box center [340, 121] width 319 height 9
click at [200, 124] on div "Catalyst Wellness" at bounding box center [340, 121] width 319 height 9
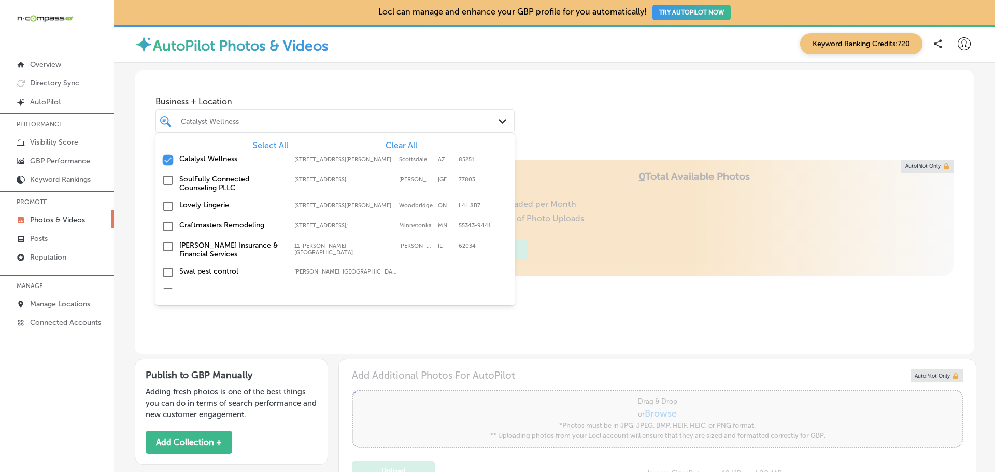
click at [166, 161] on input "checkbox" at bounding box center [168, 160] width 12 height 12
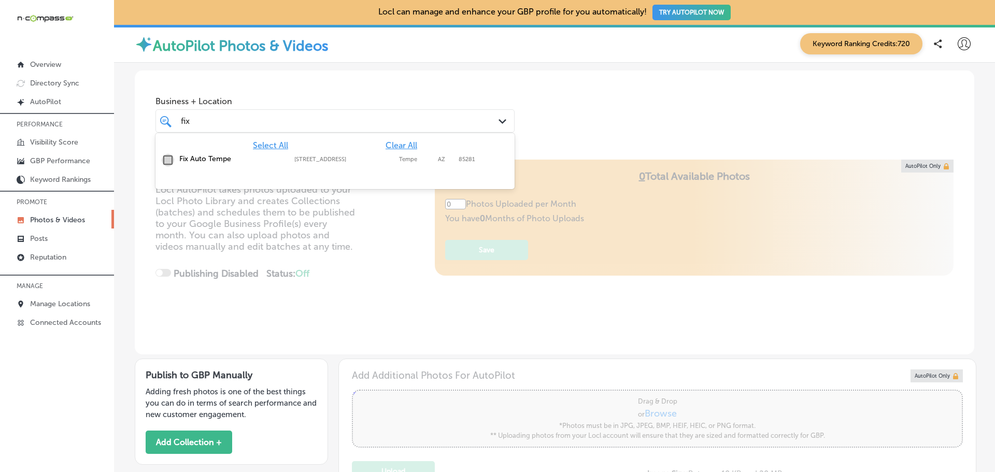
click at [165, 160] on input "checkbox" at bounding box center [168, 160] width 12 height 12
type input "fix"
click at [590, 77] on div "Business + Location option [STREET_ADDRESS]. option [STREET_ADDRESS]. 2 results…" at bounding box center [555, 110] width 840 height 79
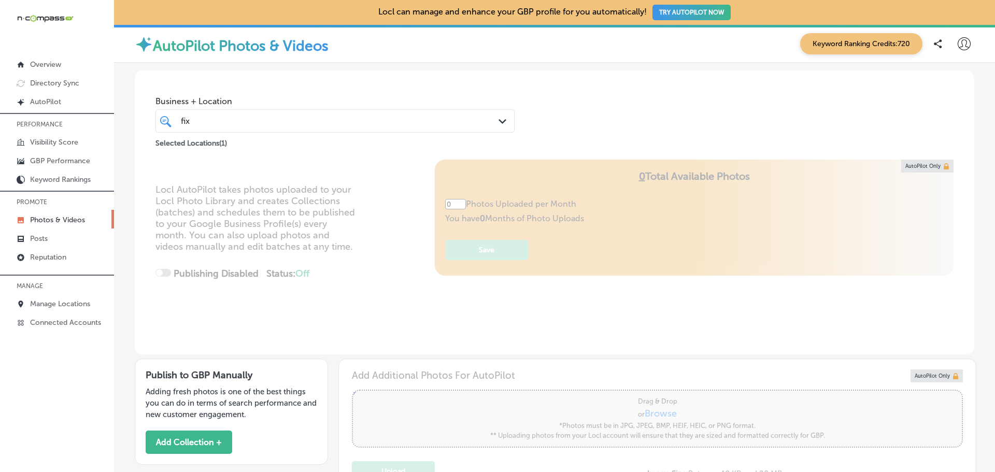
type input "5"
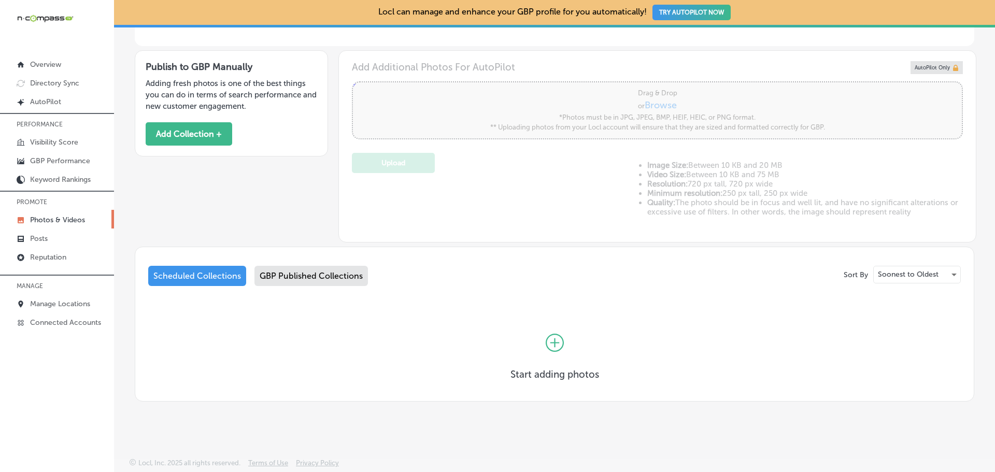
click at [336, 282] on div "GBP Published Collections" at bounding box center [312, 276] width 114 height 20
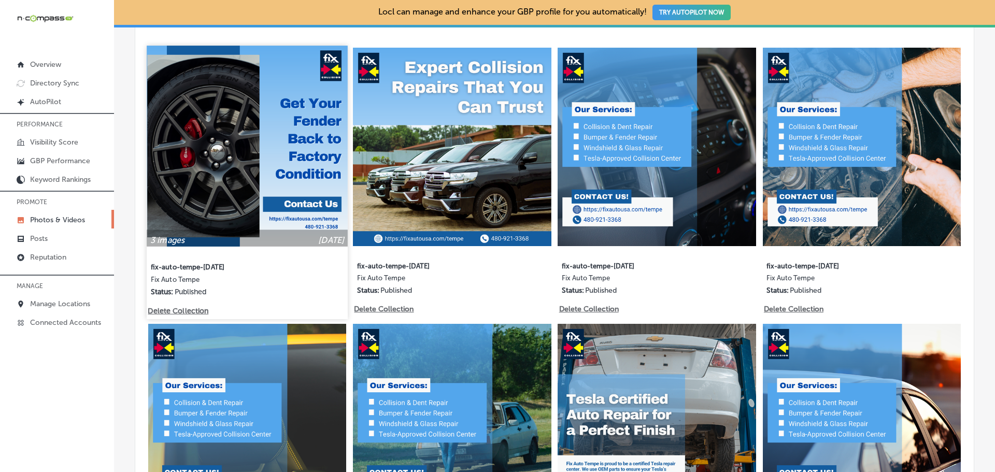
scroll to position [671, 0]
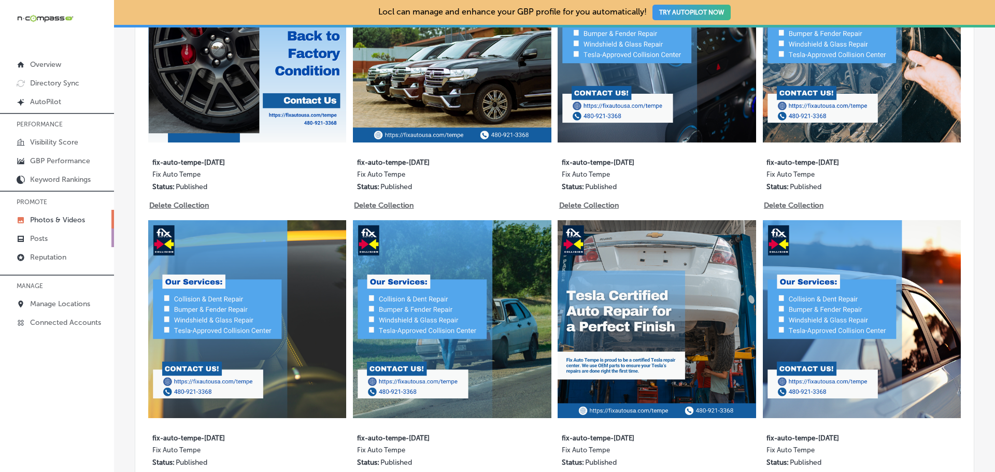
click at [65, 245] on link "Posts" at bounding box center [57, 238] width 114 height 19
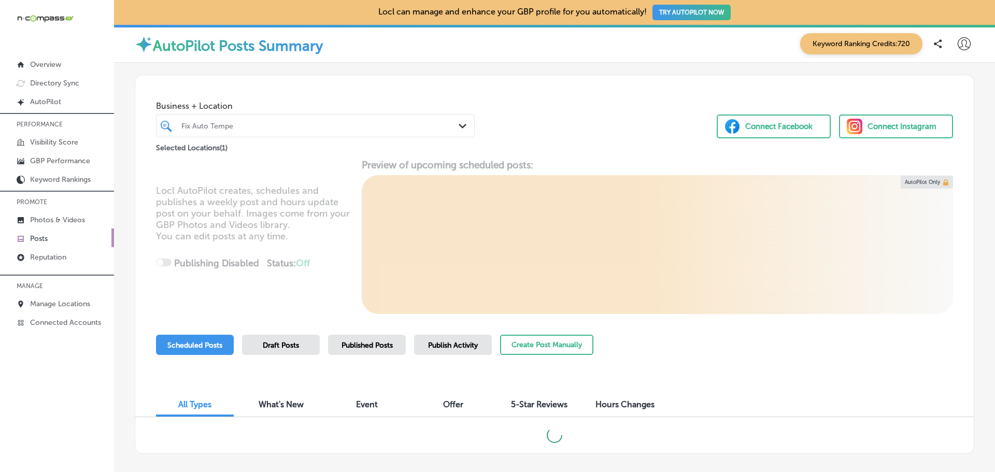
click at [367, 344] on span "Published Posts" at bounding box center [367, 345] width 51 height 9
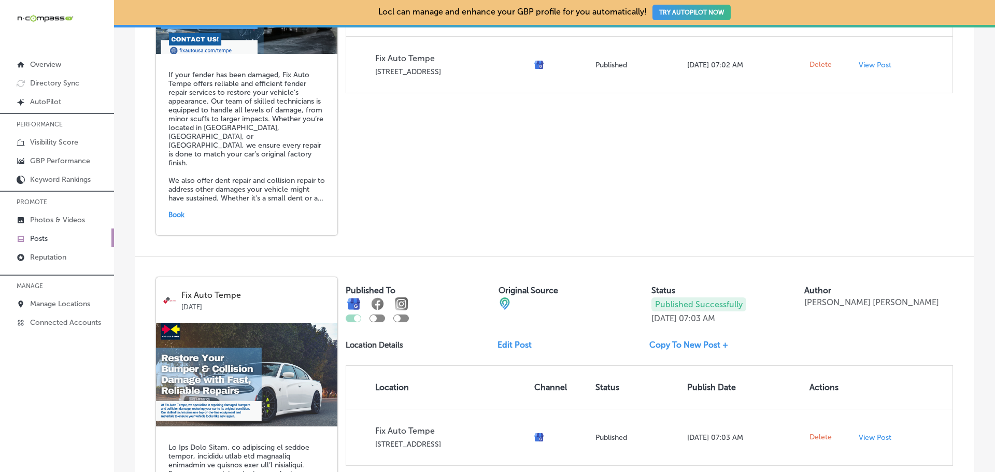
scroll to position [1712, 0]
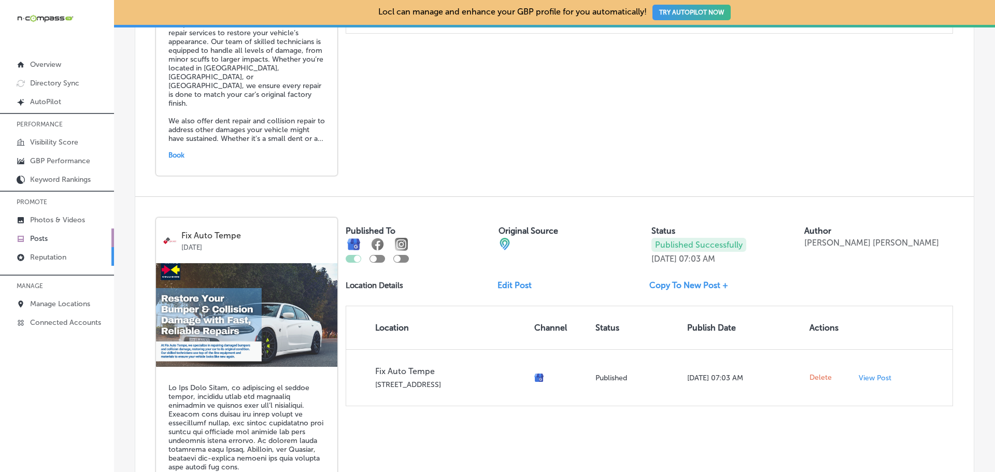
click at [63, 255] on p "Reputation" at bounding box center [48, 257] width 36 height 9
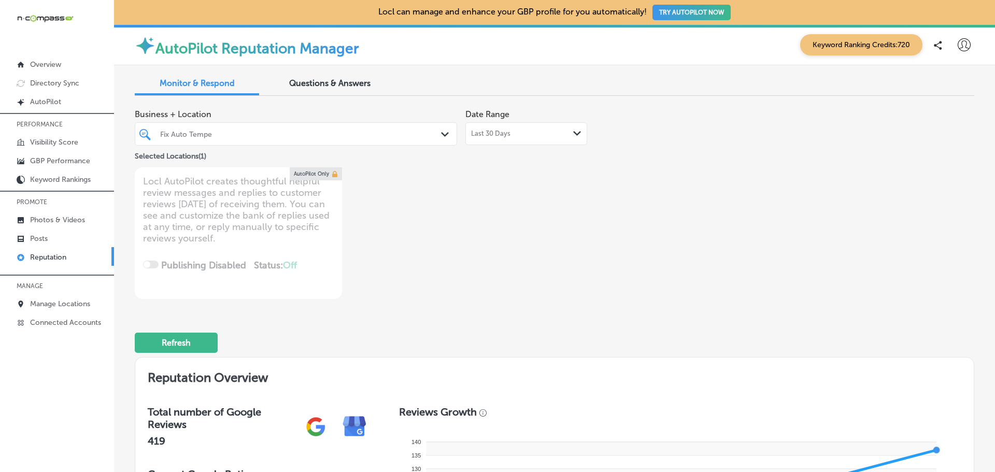
click at [486, 124] on div "Last 30 Days Path Created with Sketch." at bounding box center [527, 133] width 122 height 23
type textarea "x"
click at [639, 265] on div "Business + Location Fix Auto Tempe Path Created with Sketch. Selected Locations…" at bounding box center [555, 201] width 840 height 195
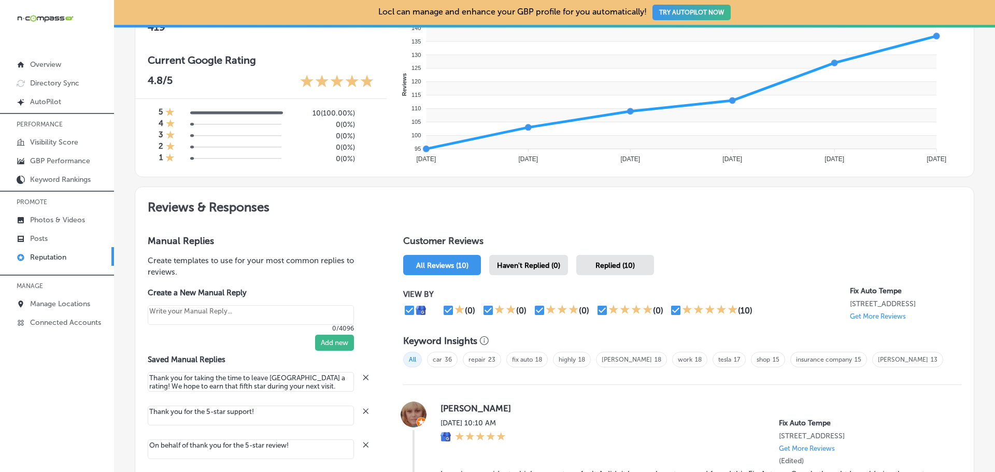
scroll to position [415, 0]
click at [31, 220] on p "Photos & Videos" at bounding box center [57, 220] width 55 height 9
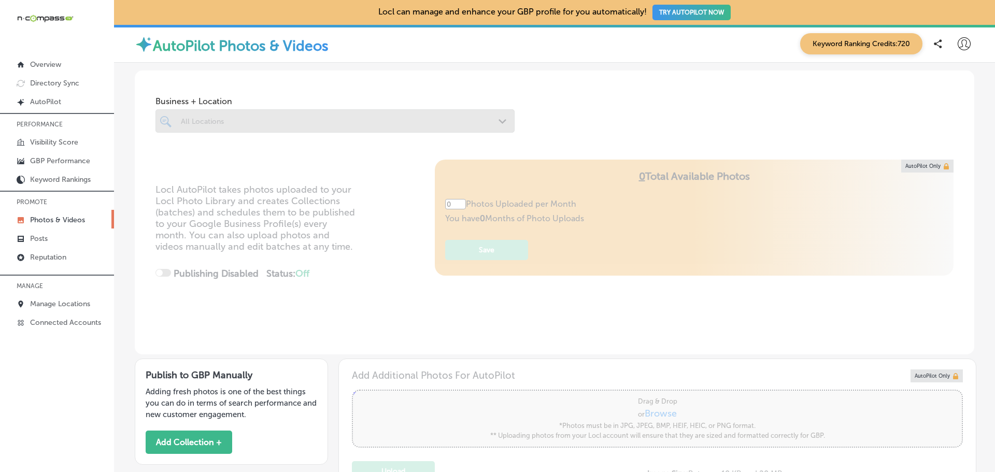
click at [280, 121] on div at bounding box center [335, 120] width 359 height 23
type input "5"
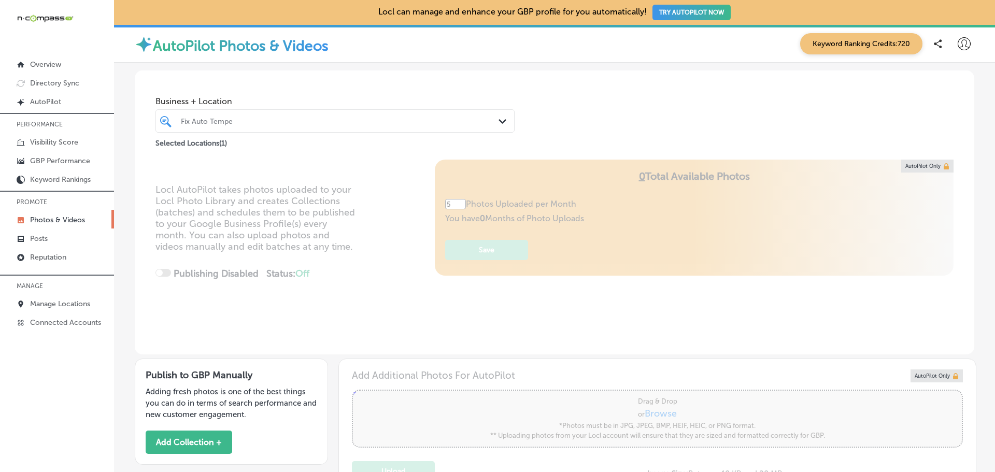
click at [265, 124] on div "Fix Auto Tempe" at bounding box center [340, 121] width 319 height 9
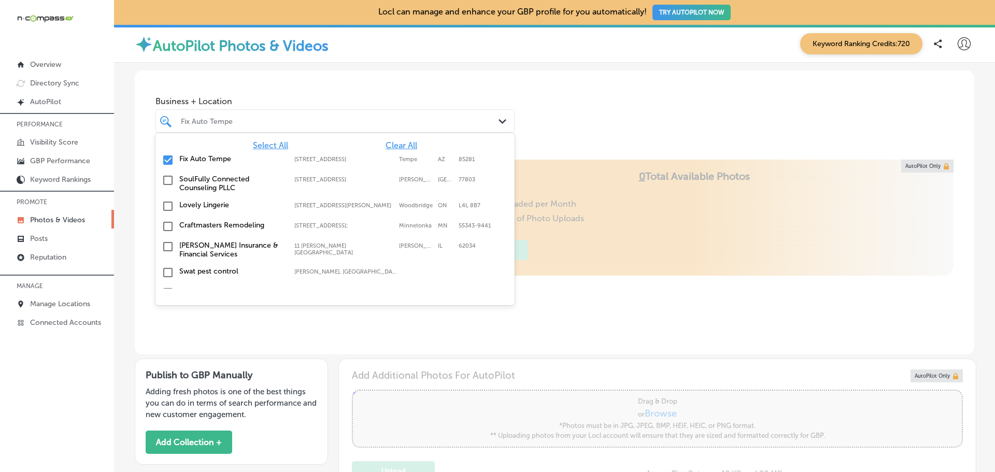
click at [170, 160] on input "checkbox" at bounding box center [168, 160] width 12 height 12
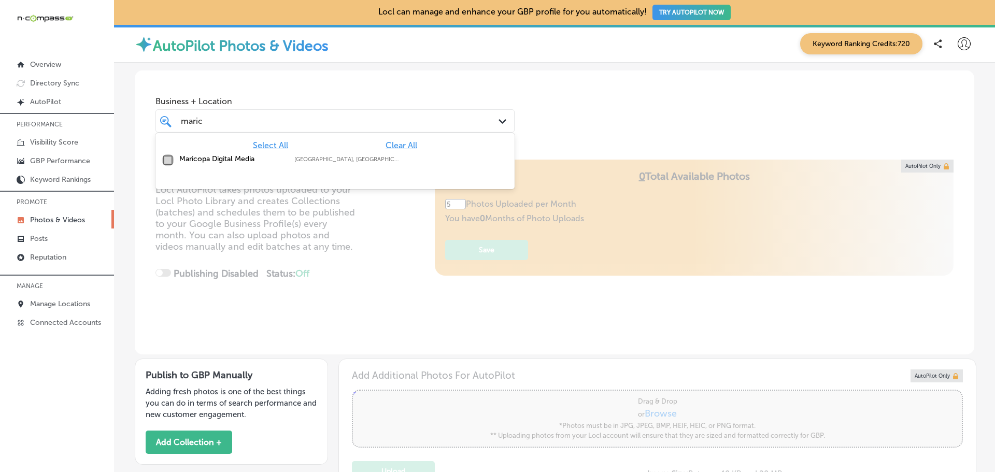
click at [173, 160] on input "checkbox" at bounding box center [168, 160] width 12 height 12
type input "maric"
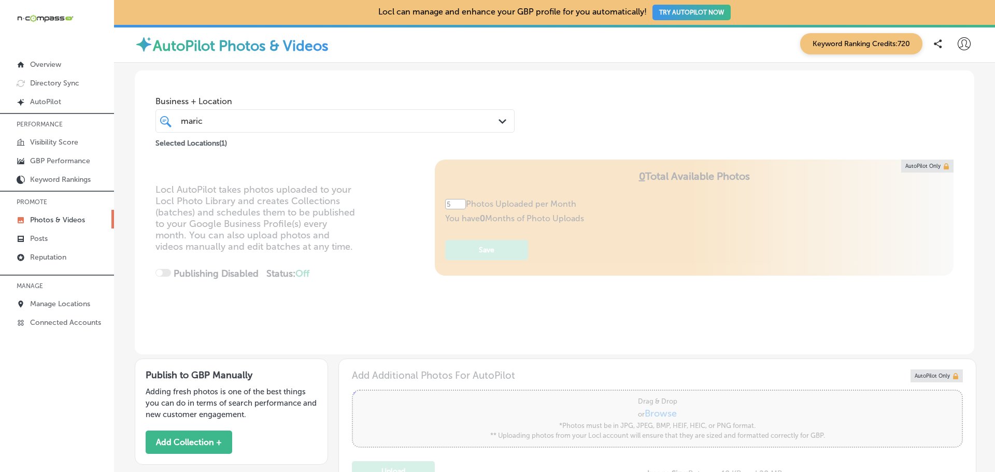
click at [490, 76] on div "Business + Location [PERSON_NAME] Path Created with Sketch. Selected Locations …" at bounding box center [555, 110] width 840 height 79
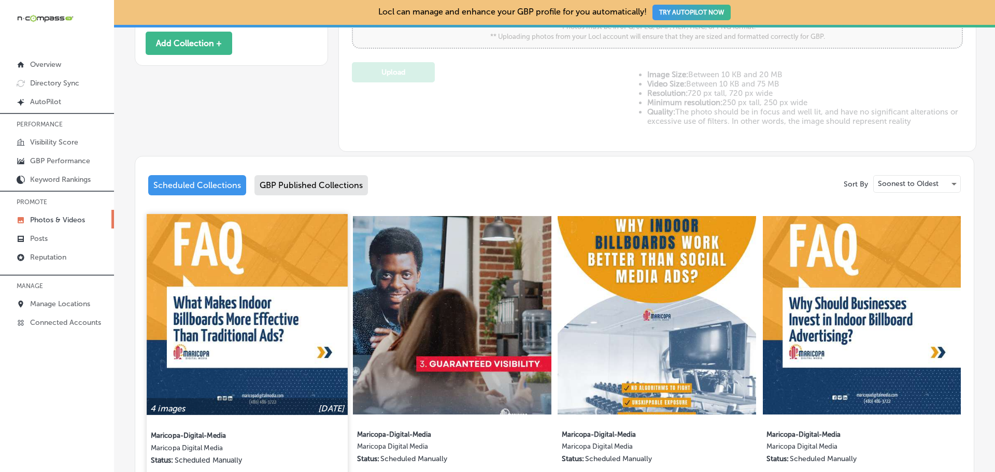
scroll to position [415, 0]
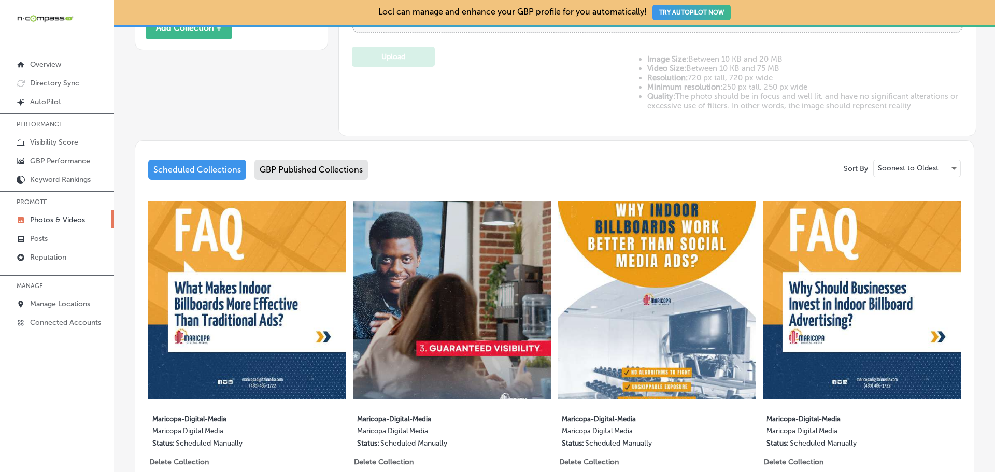
click at [282, 158] on div "Sort By Soonest to Oldest Scheduled Collections GBP Published Collections 4 ima…" at bounding box center [555, 459] width 840 height 637
click at [285, 164] on div "GBP Published Collections" at bounding box center [312, 170] width 114 height 20
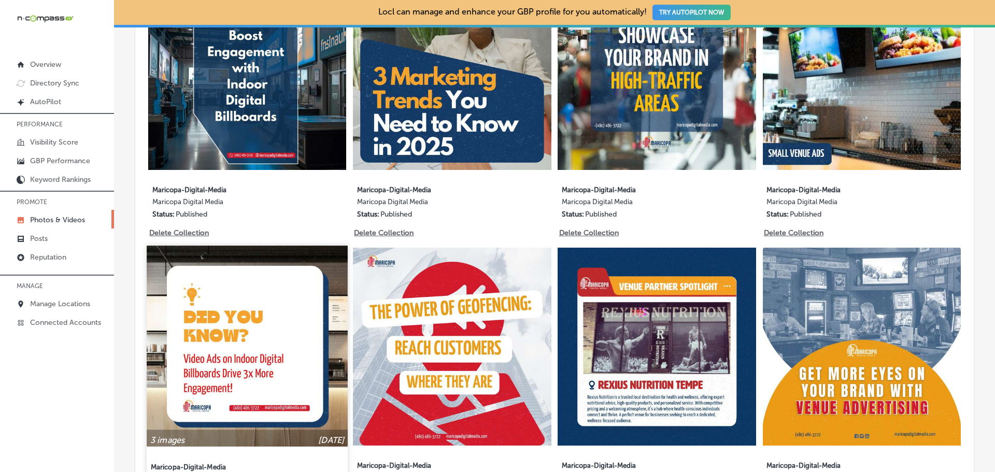
scroll to position [674, 0]
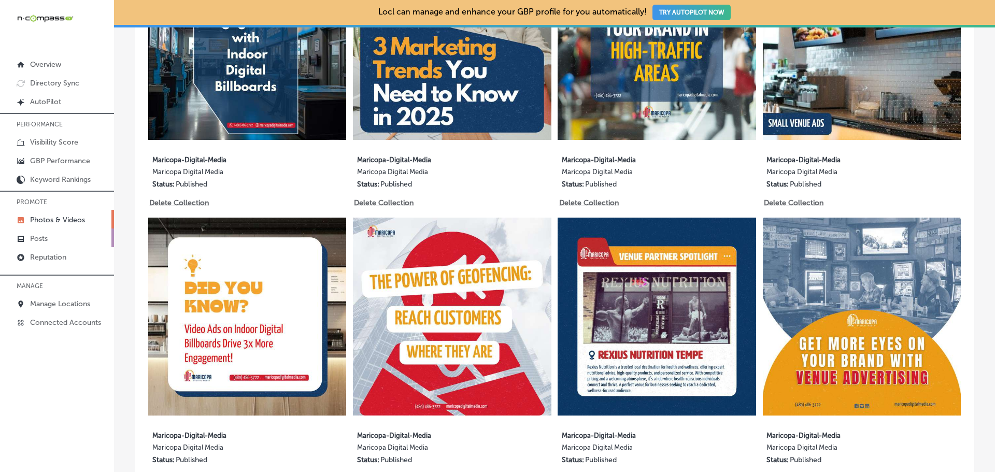
click at [75, 242] on link "Posts" at bounding box center [57, 238] width 114 height 19
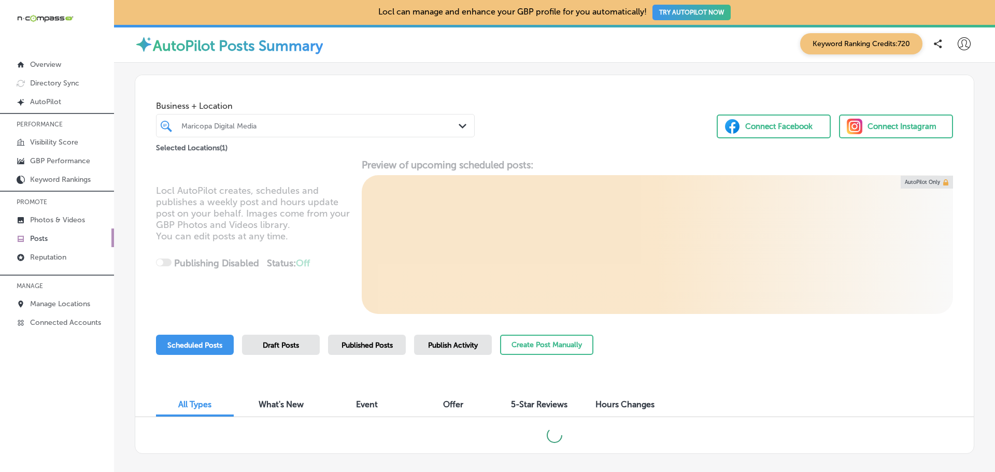
click at [369, 353] on div "Published Posts" at bounding box center [367, 345] width 78 height 20
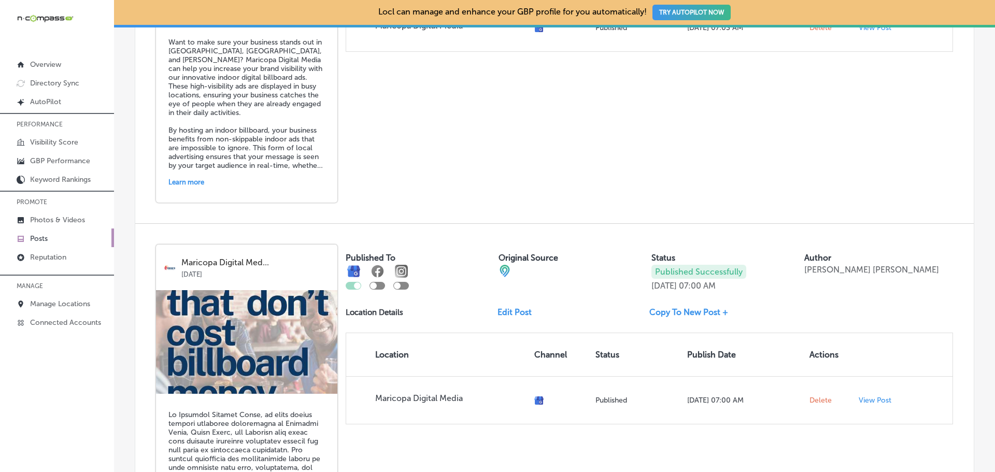
scroll to position [1763, 0]
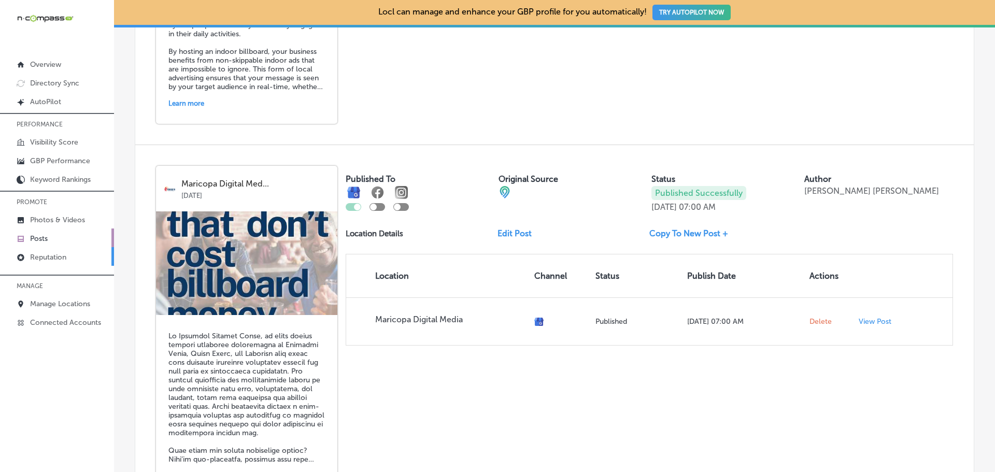
click at [83, 253] on link "Reputation" at bounding box center [57, 256] width 114 height 19
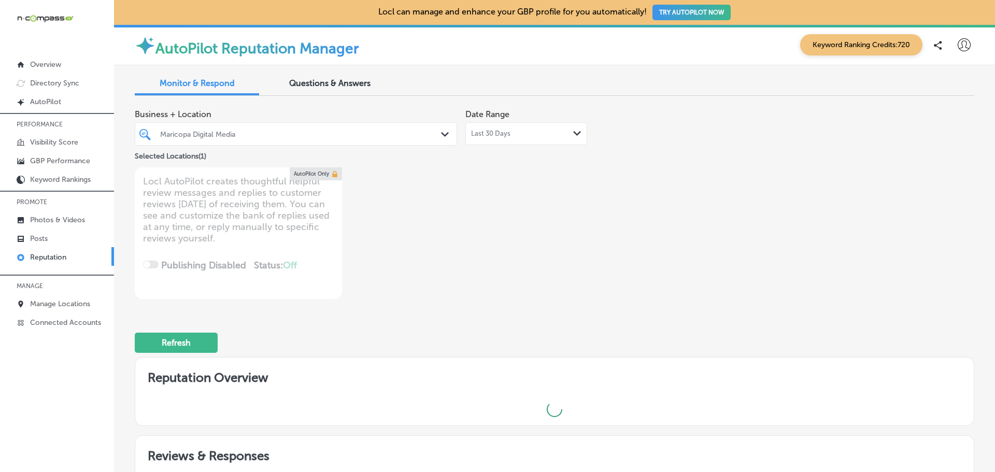
type textarea "x"
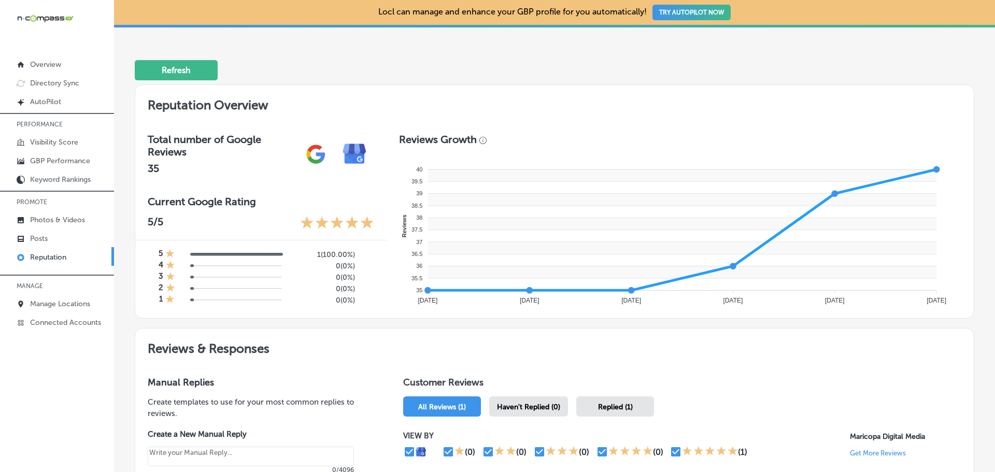
scroll to position [363, 0]
